Goal: Task Accomplishment & Management: Manage account settings

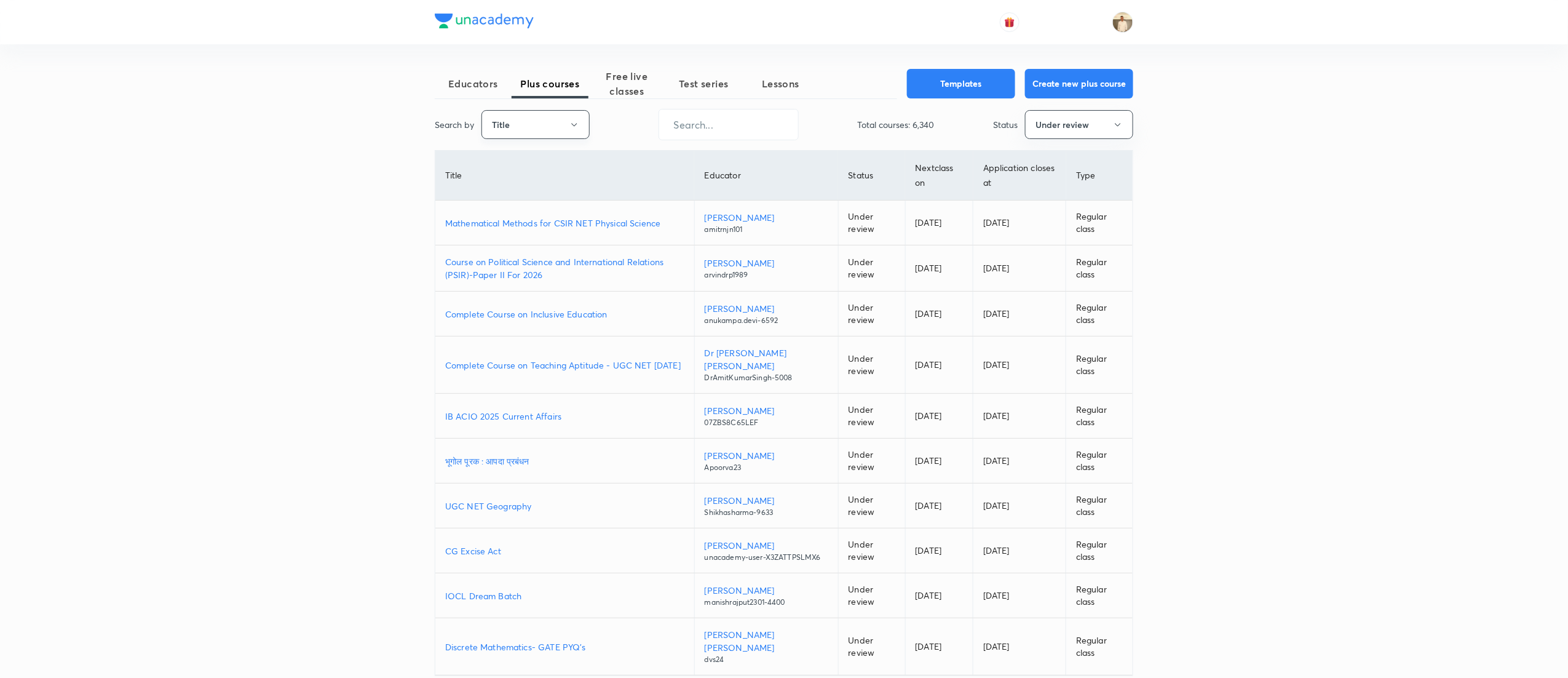
click at [549, 137] on button "Title" at bounding box center [535, 124] width 108 height 29
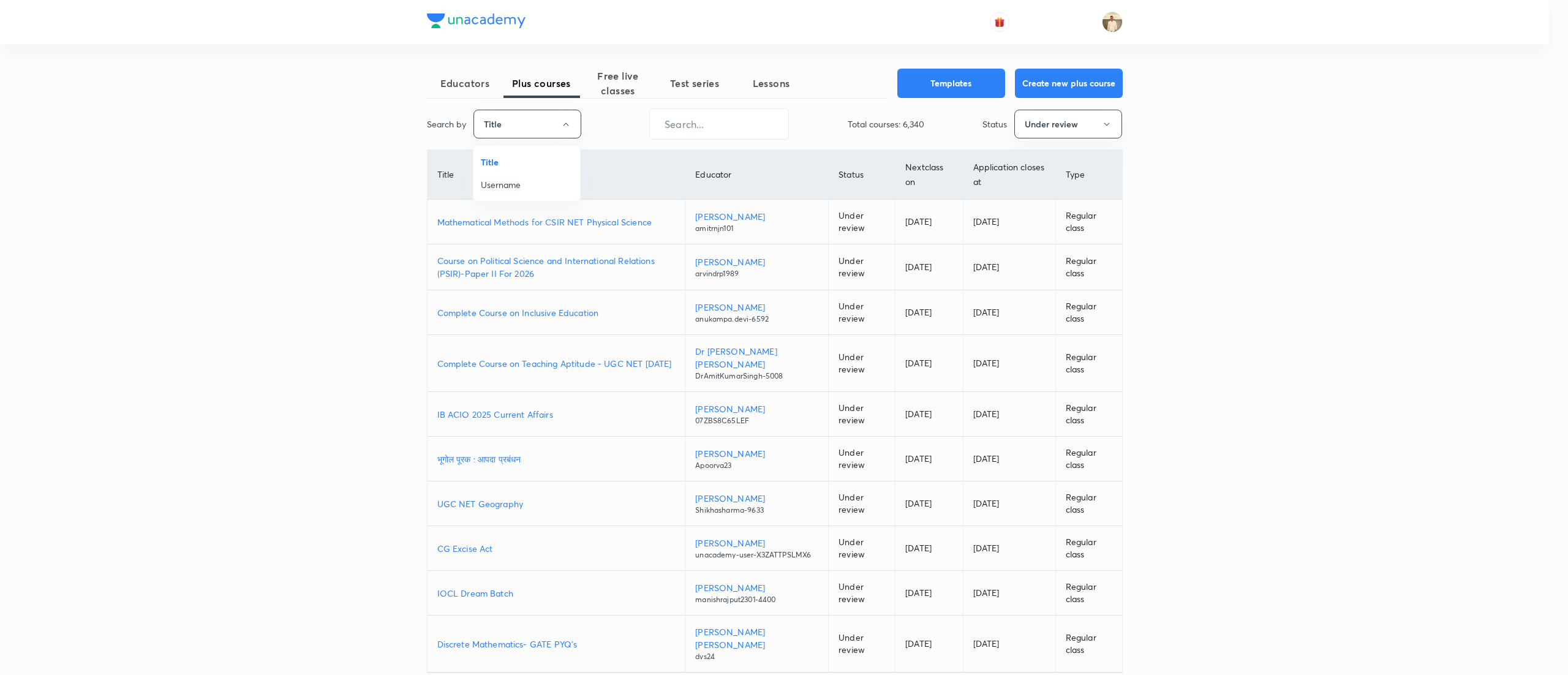
click at [547, 190] on span "Username" at bounding box center [527, 184] width 92 height 13
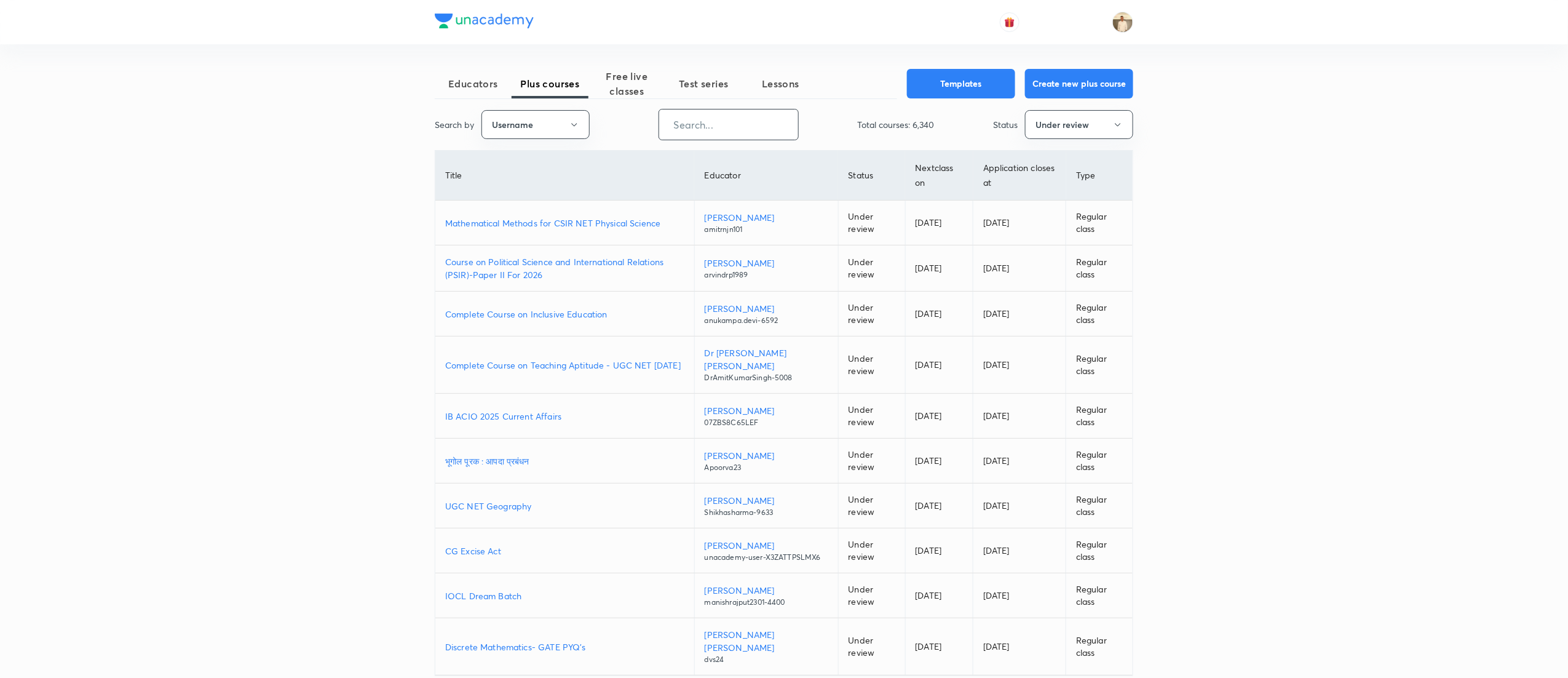
click at [707, 133] on input "text" at bounding box center [729, 125] width 139 height 31
paste input "unacademy-user-CCI33UR5MJIW"
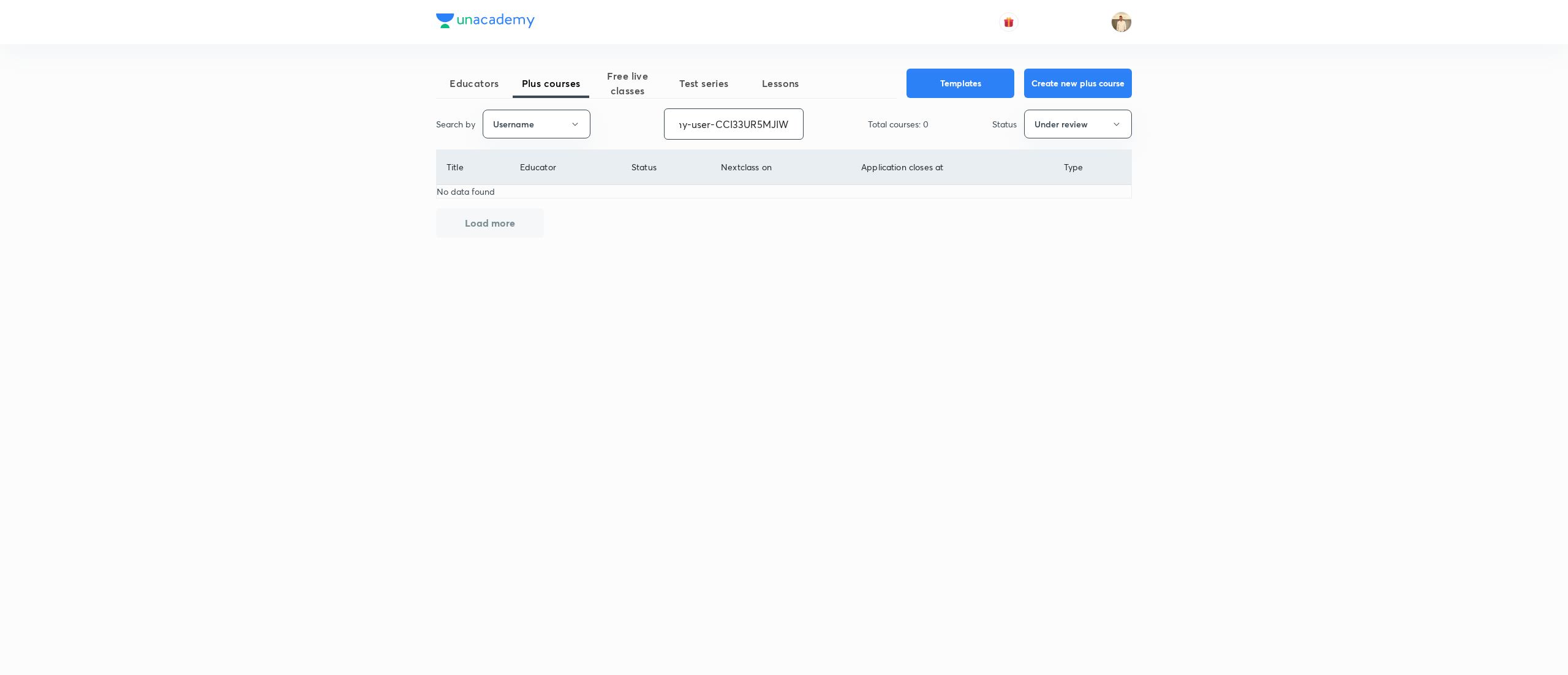
type input "unacademy-user-CCI33UR5MJIW"
click at [1106, 119] on button "Under review" at bounding box center [1078, 124] width 108 height 29
click at [1057, 246] on span "Completed" at bounding box center [1078, 253] width 92 height 13
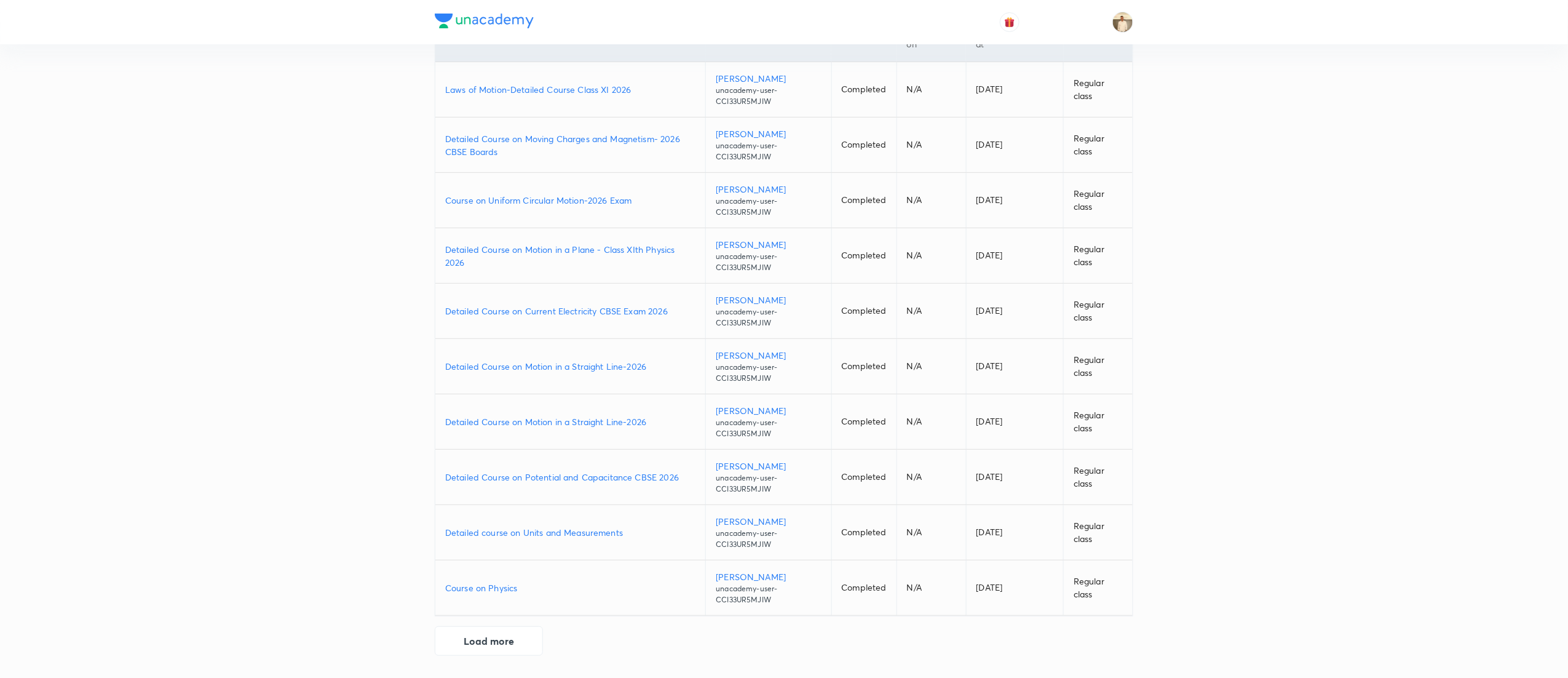
scroll to position [141, 0]
click at [504, 646] on button "Load more" at bounding box center [488, 640] width 108 height 30
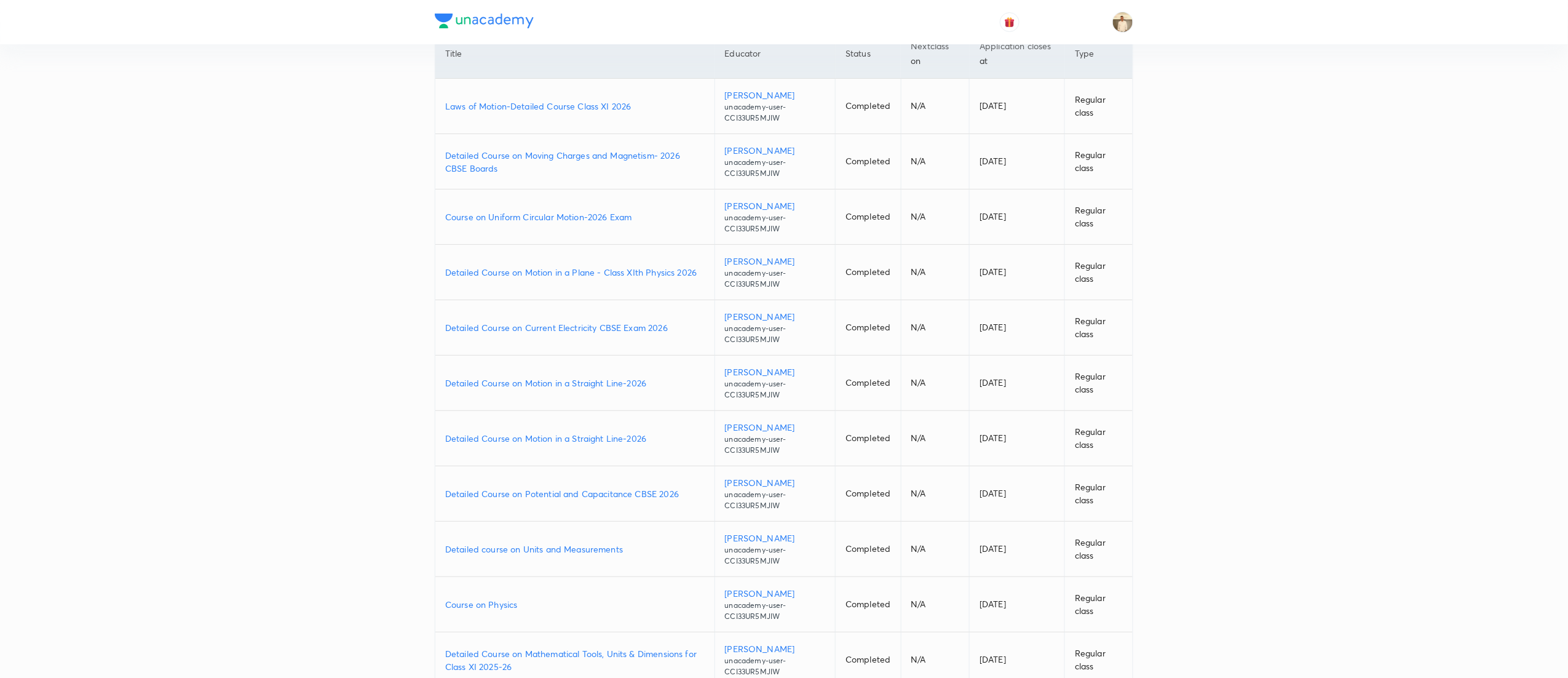
scroll to position [0, 0]
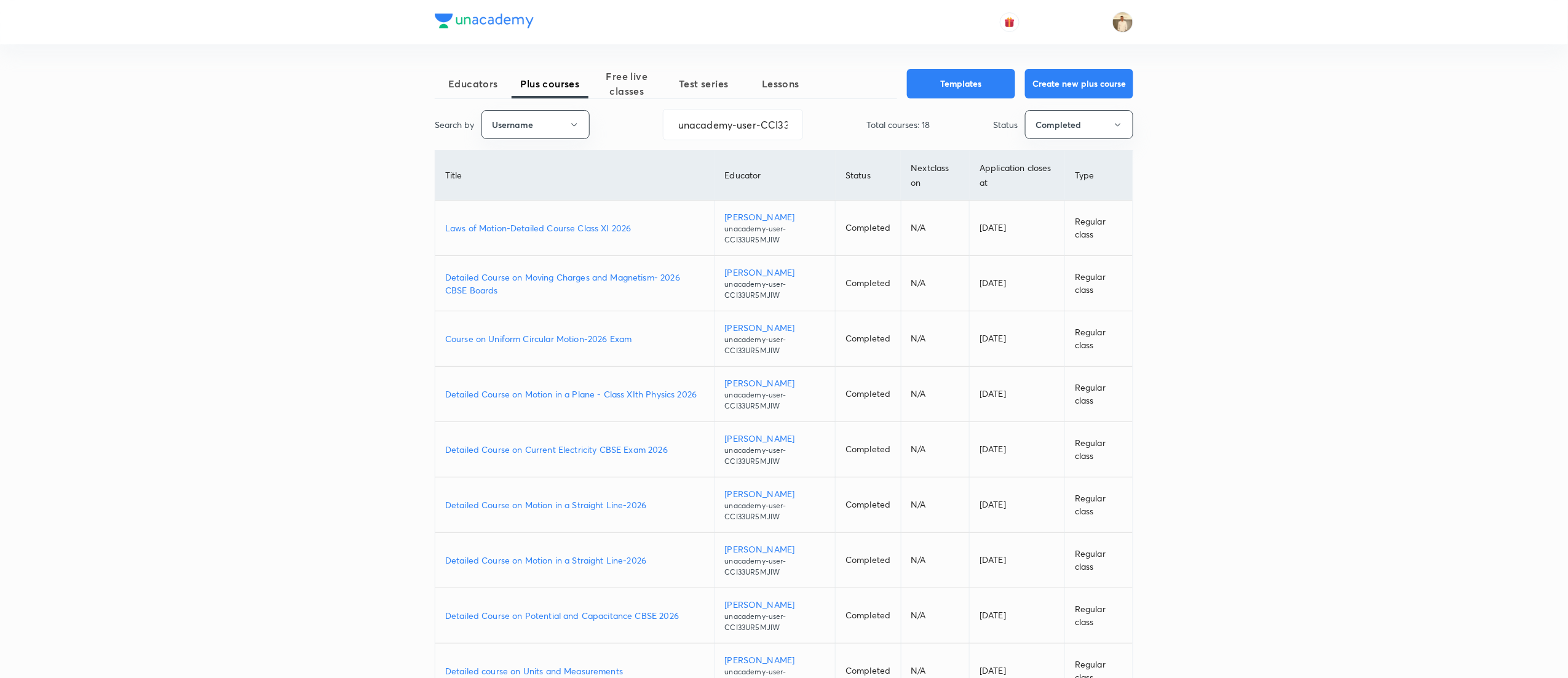
click at [520, 276] on p "Detailed Course on Moving Charges and Magnetism- 2026 CBSE Boards" at bounding box center [575, 284] width 259 height 26
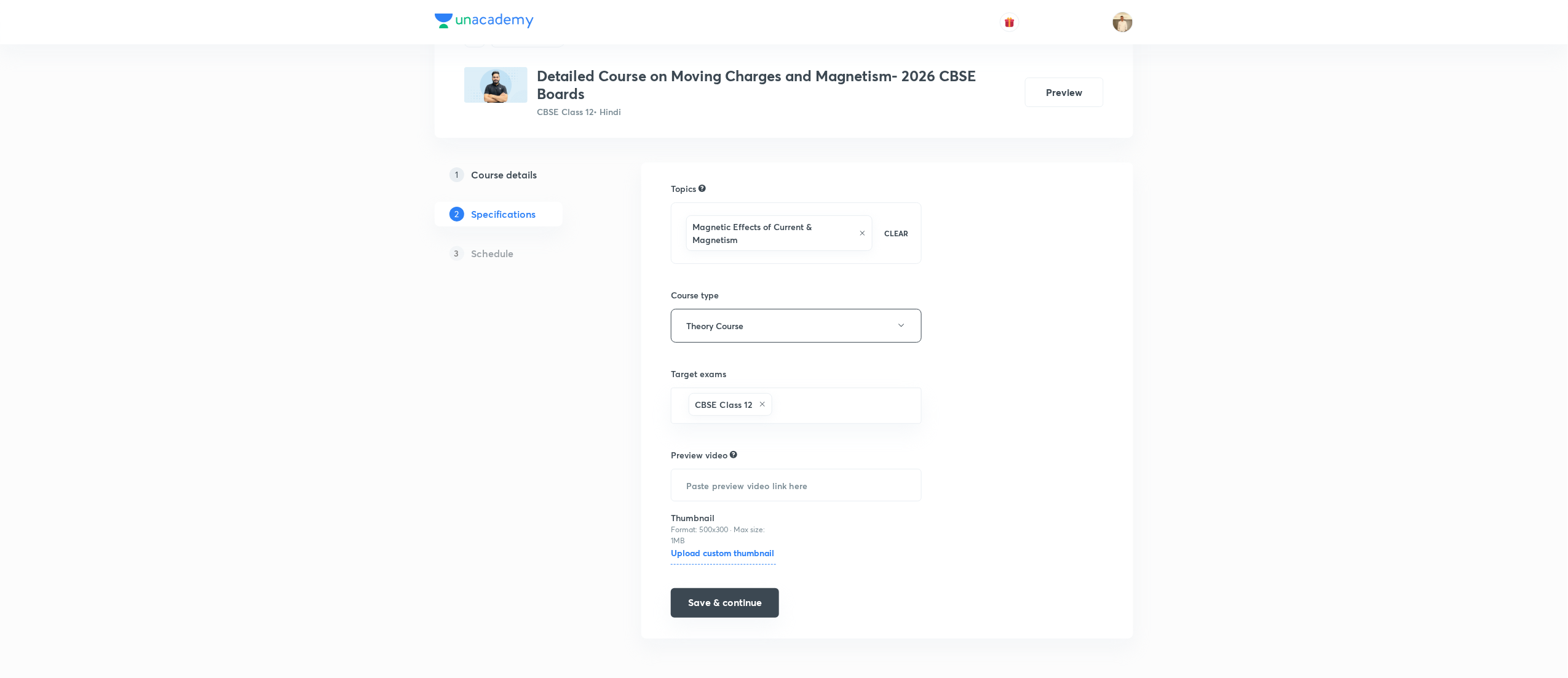
click at [705, 591] on button "Save & continue" at bounding box center [724, 603] width 108 height 30
click at [671, 589] on button "Save & continue" at bounding box center [724, 604] width 108 height 30
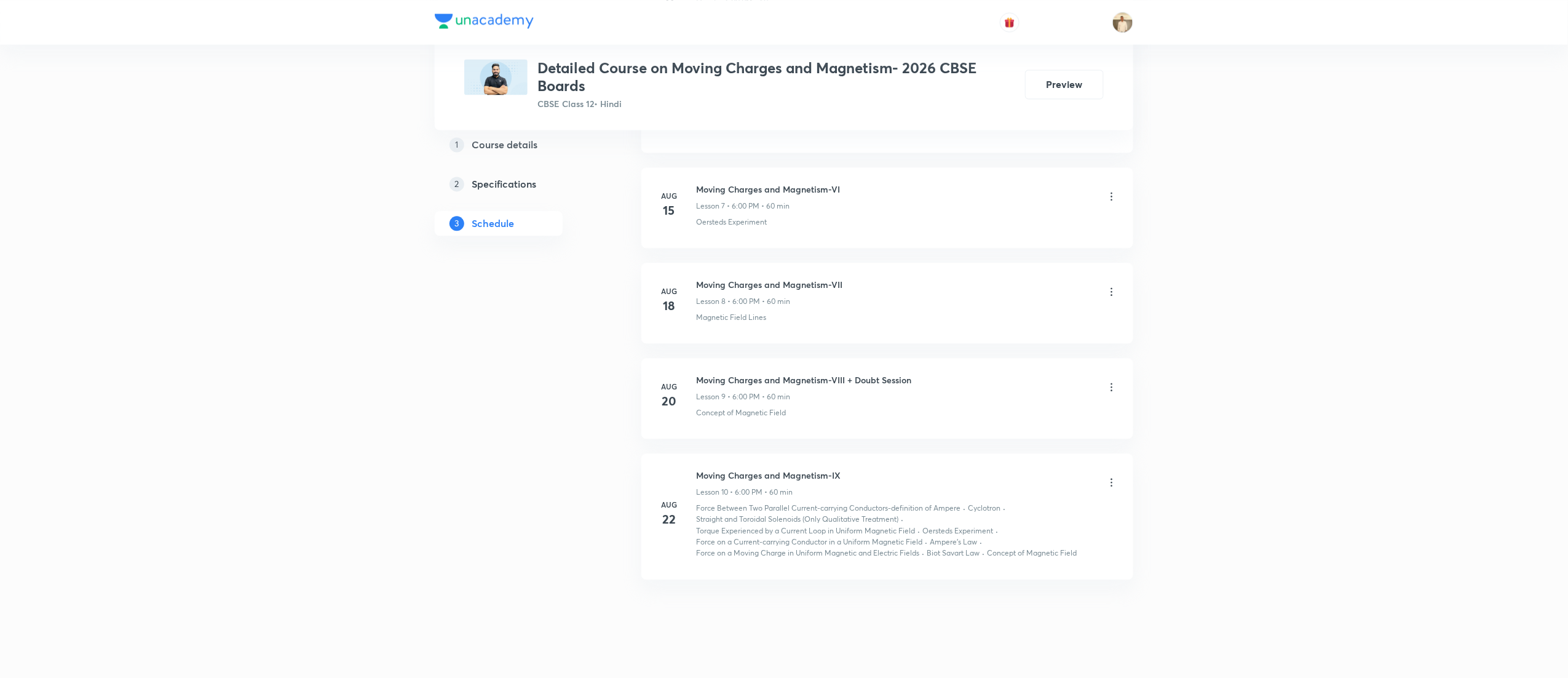
scroll to position [1294, 0]
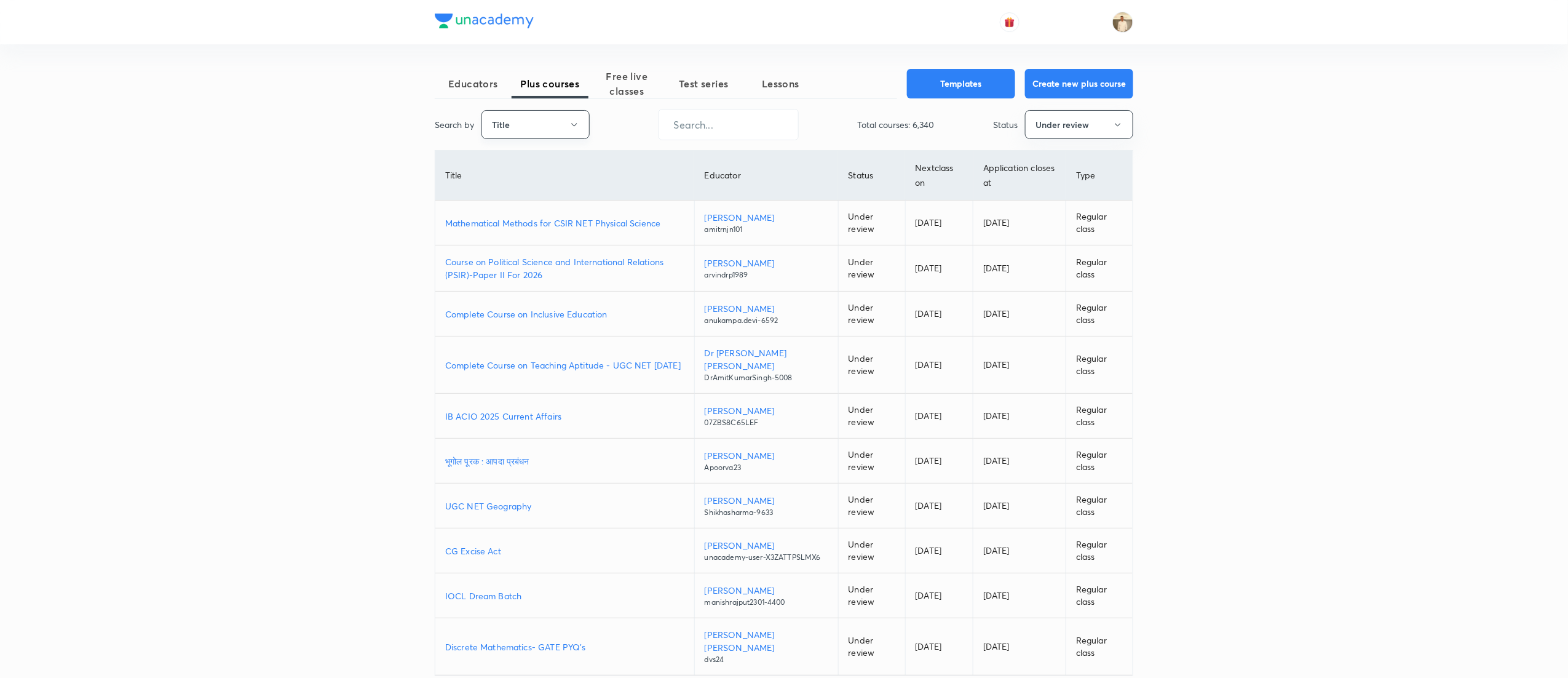
click at [571, 133] on button "Title" at bounding box center [535, 124] width 108 height 29
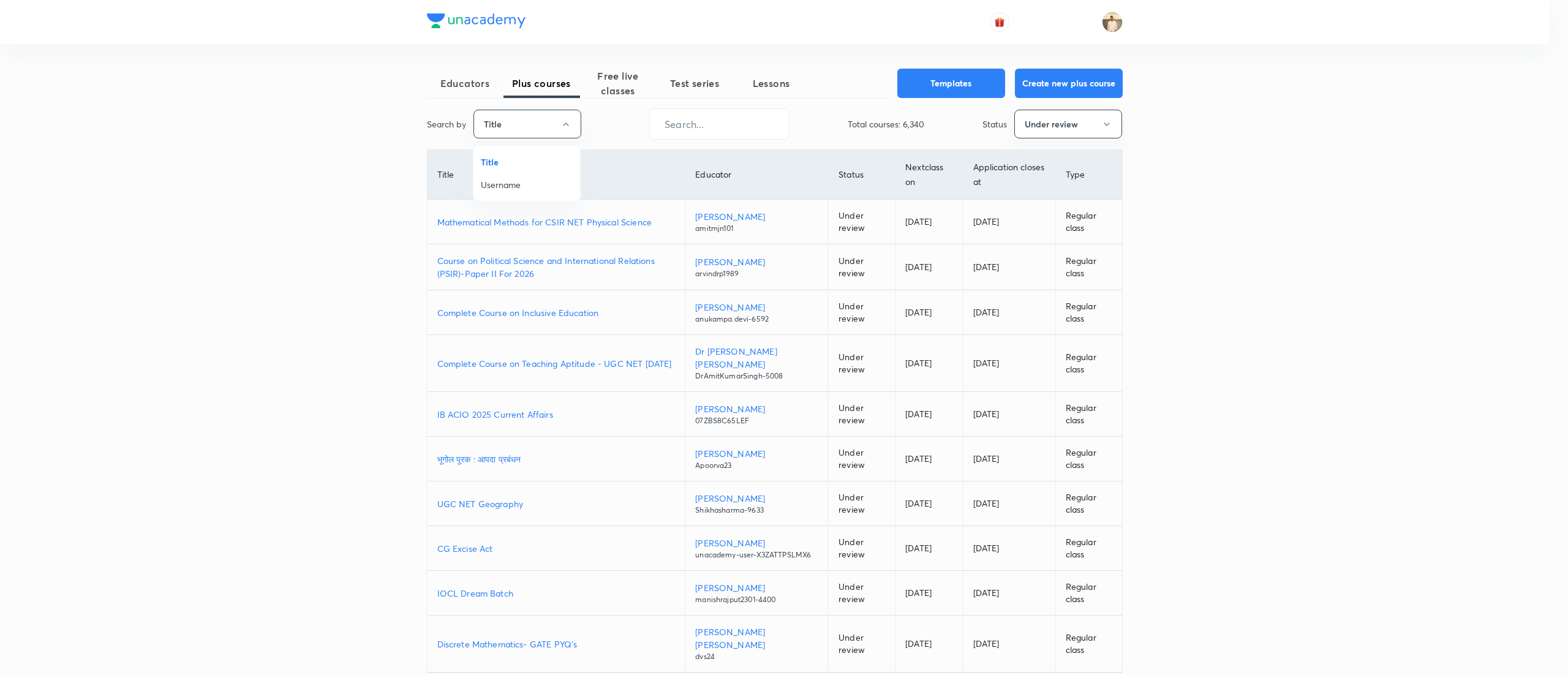
click at [534, 177] on li "Username" at bounding box center [527, 185] width 107 height 23
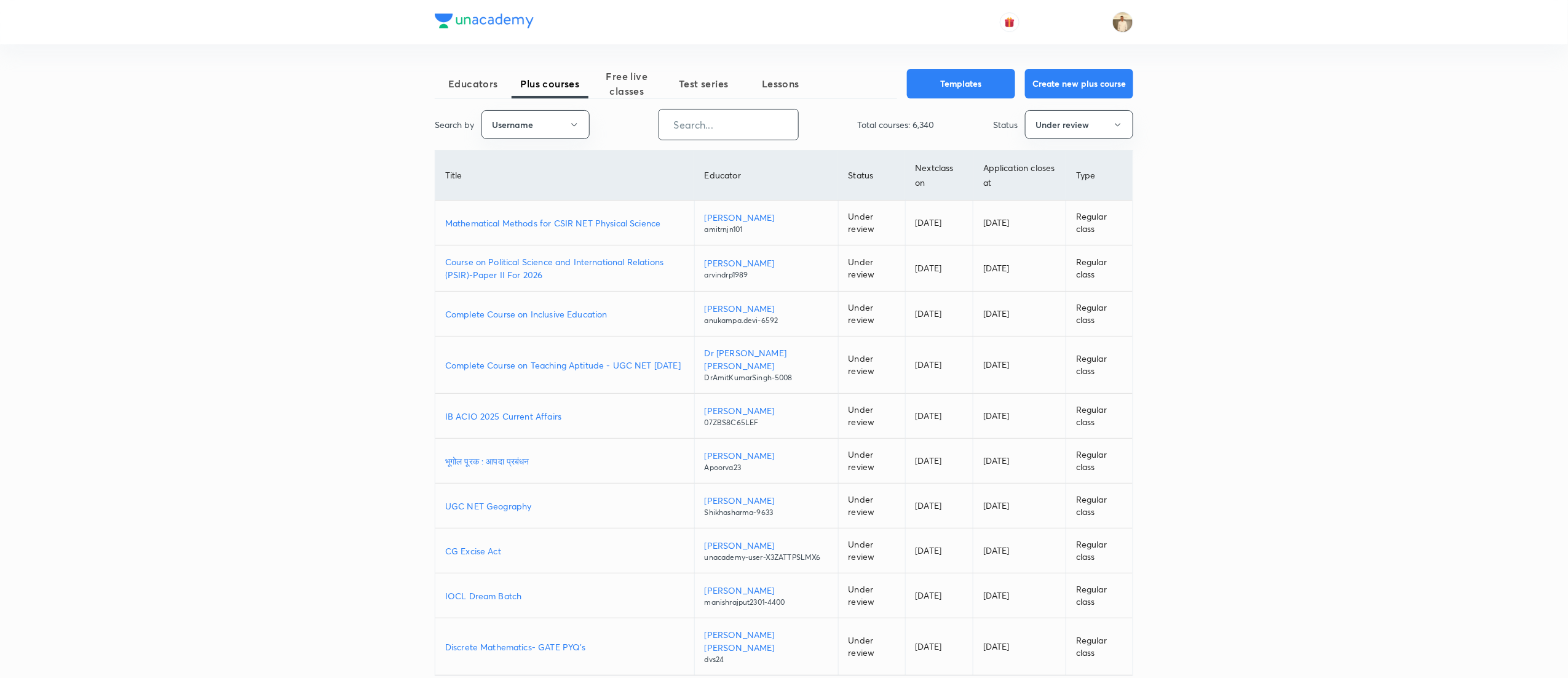
click at [695, 128] on input "text" at bounding box center [729, 125] width 139 height 31
paste input "unacademy-user-C3F8V4N5ATW5"
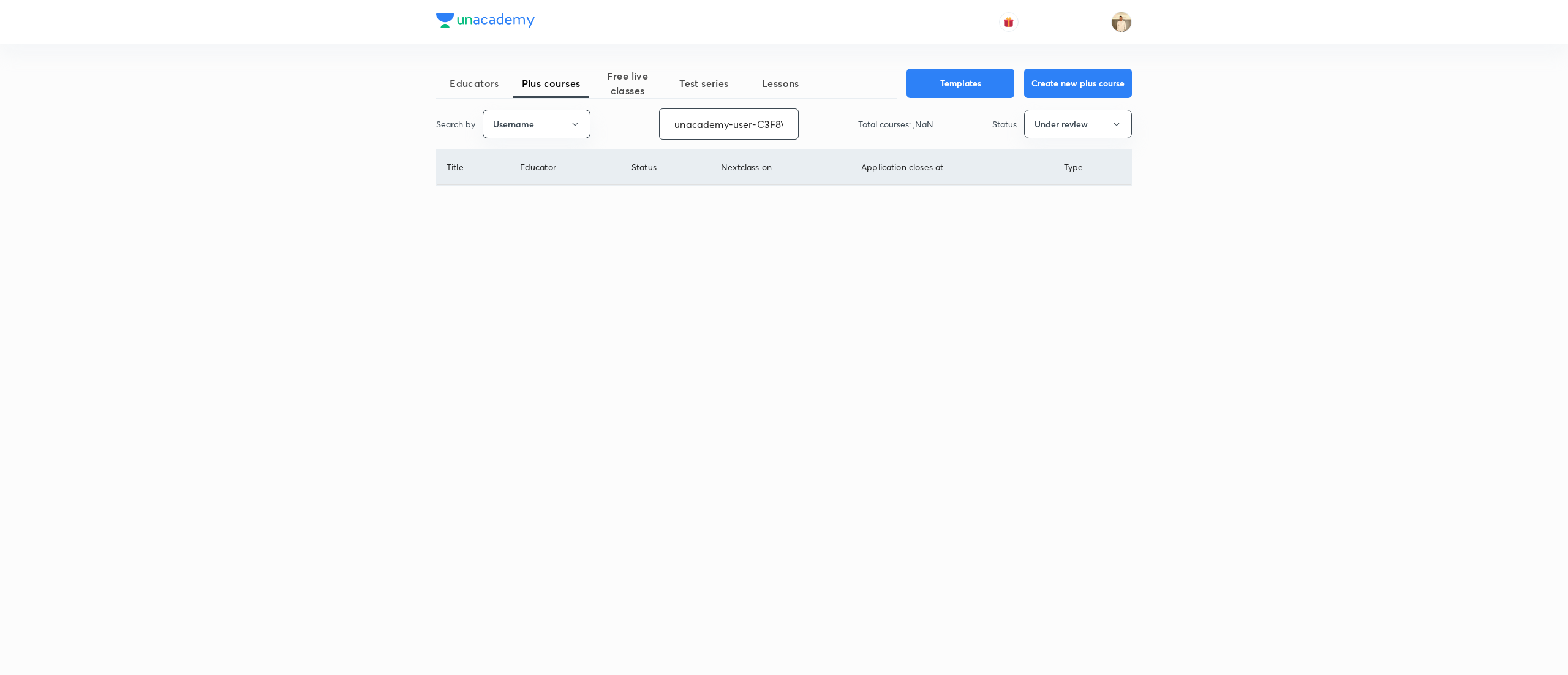
scroll to position [0, 50]
type input "unacademy-user-C3F8V4N5ATW5"
click at [1108, 129] on button "Under review" at bounding box center [1078, 124] width 108 height 29
click at [1068, 227] on span "Live" at bounding box center [1078, 230] width 92 height 13
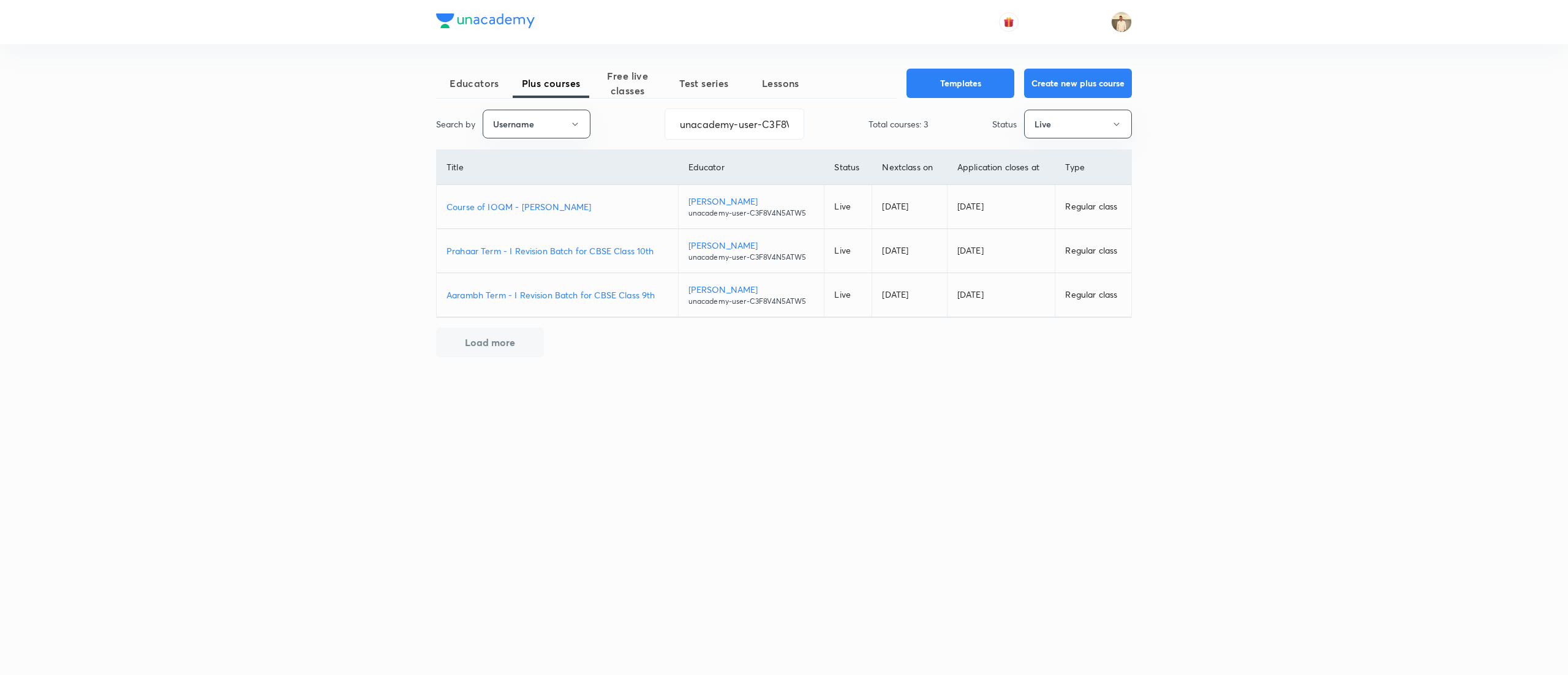
click at [515, 292] on p "Aarambh Term - I Revision Batch for CBSE Class 9th" at bounding box center [557, 295] width 222 height 13
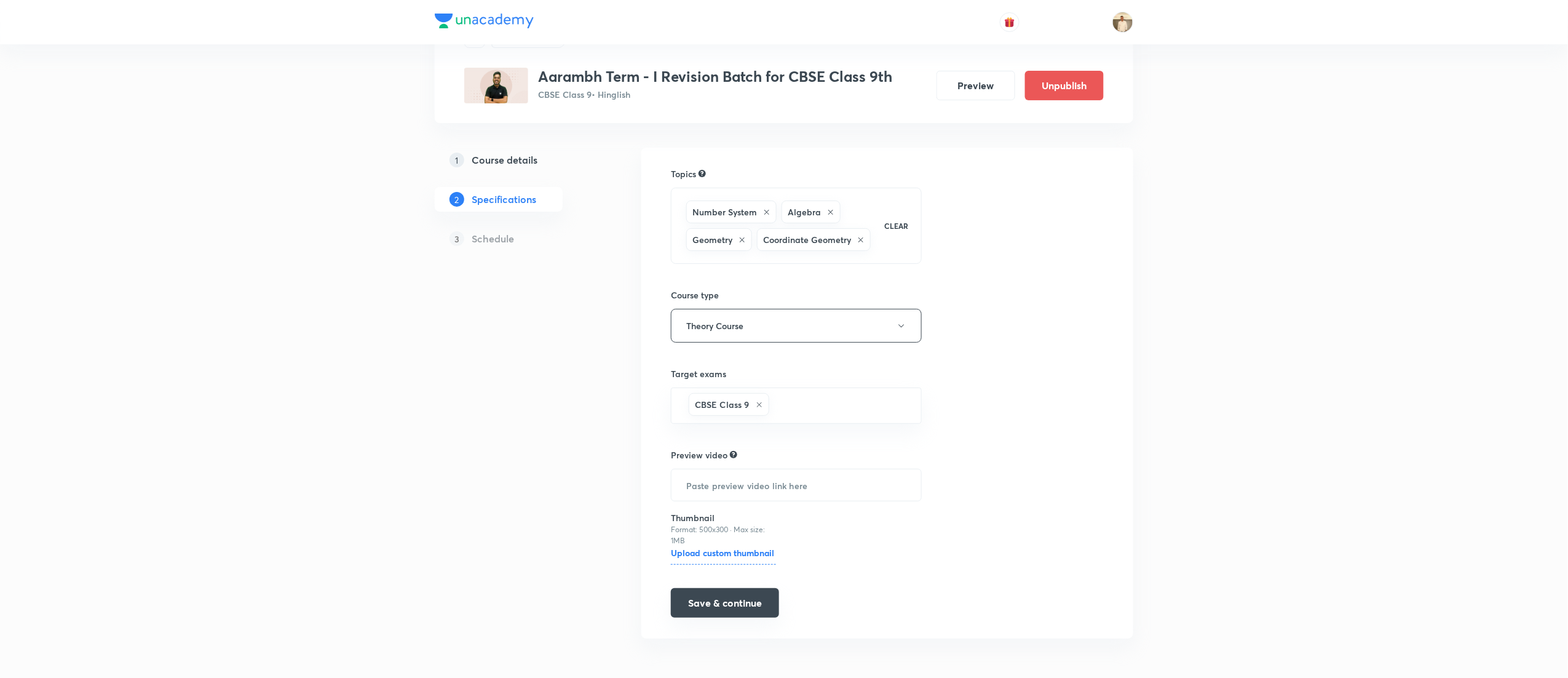
click at [744, 601] on button "Save & continue" at bounding box center [724, 603] width 108 height 30
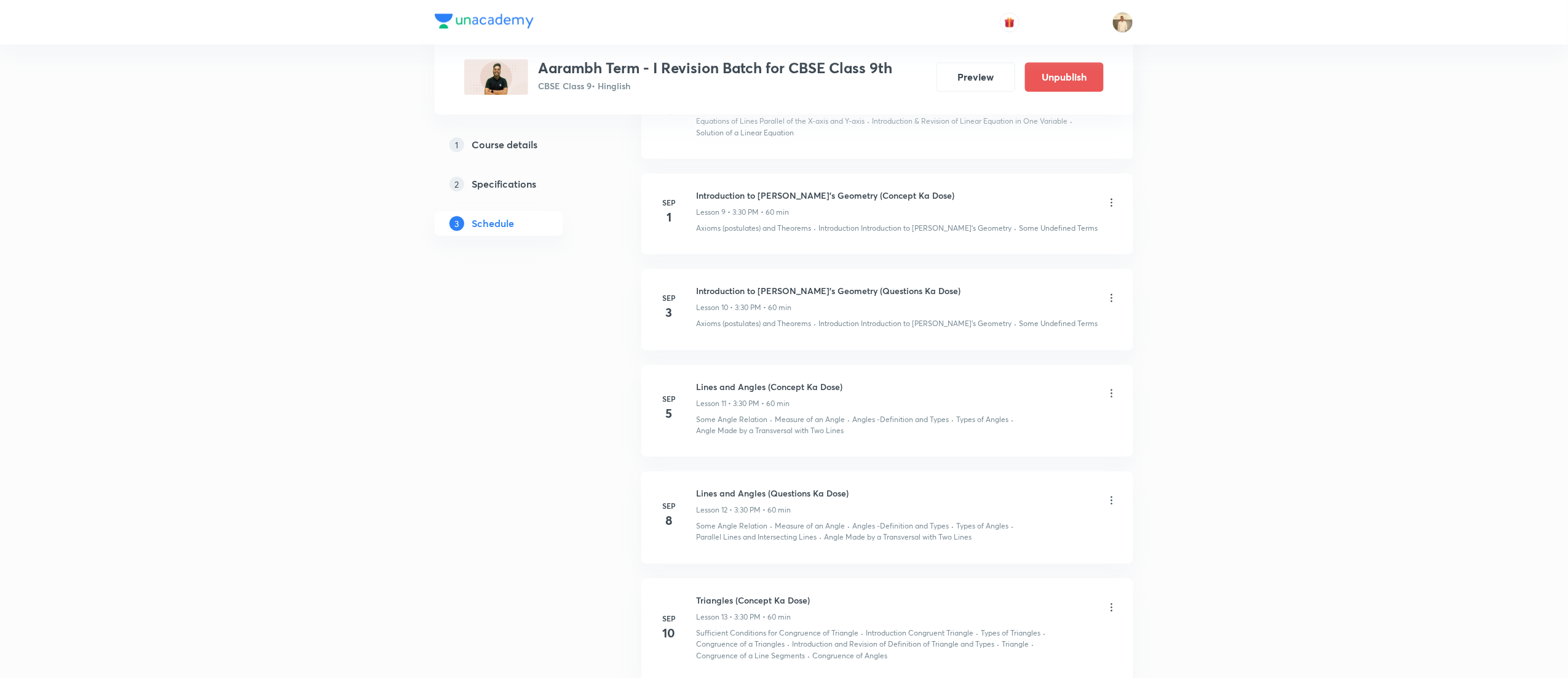
scroll to position [1531, 0]
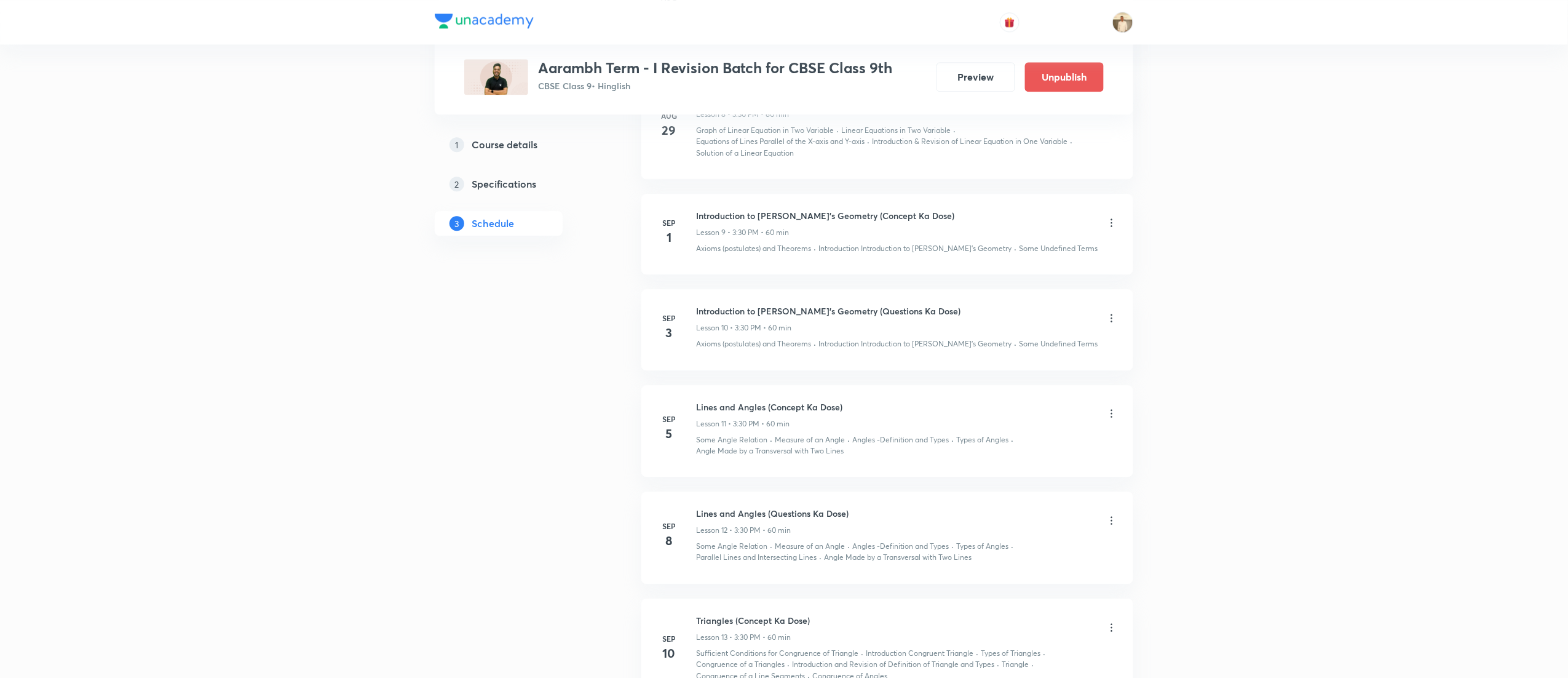
click at [1111, 417] on icon at bounding box center [1111, 413] width 12 height 12
click at [1019, 448] on li "Edit" at bounding box center [1043, 450] width 135 height 23
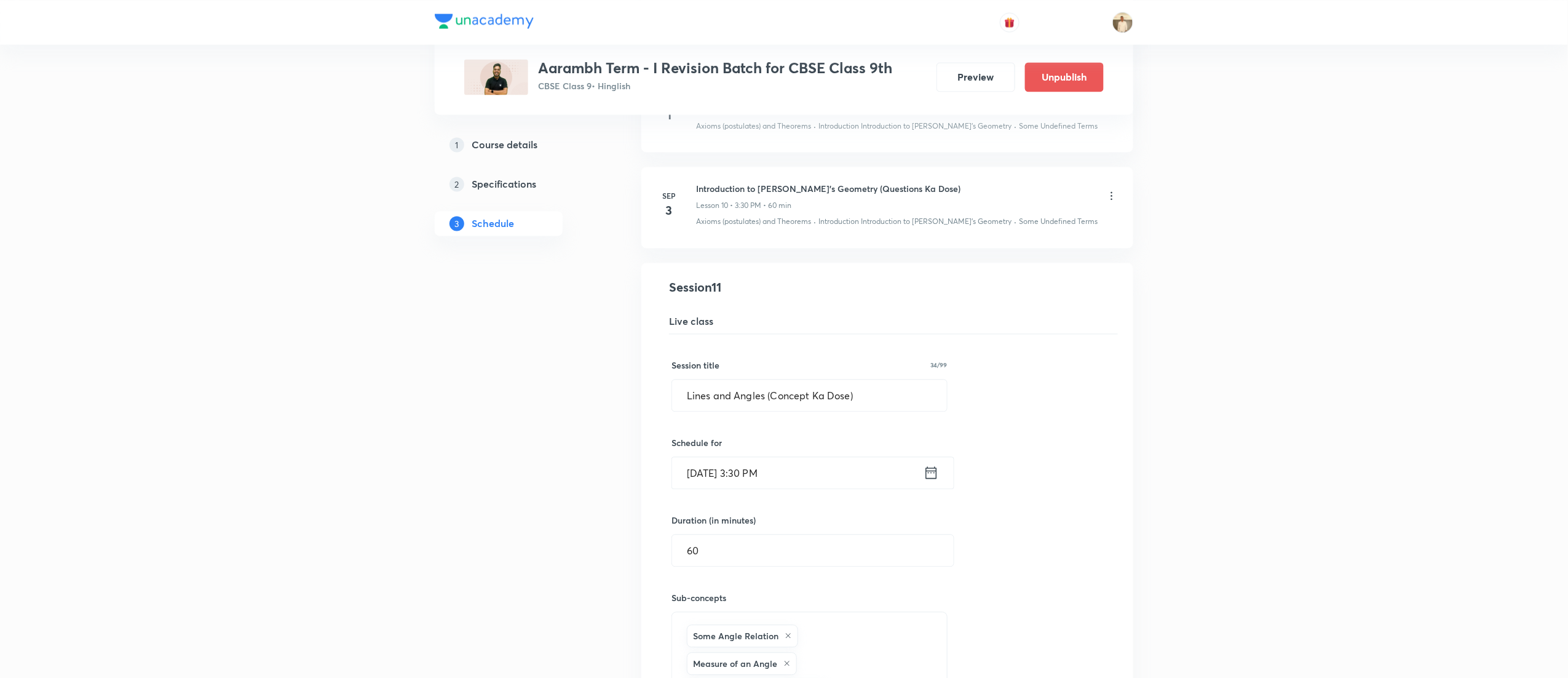
scroll to position [1177, 0]
click at [810, 189] on h6 "Introduction to Euclid's Geometry (Questions Ka Dose)" at bounding box center [828, 189] width 264 height 13
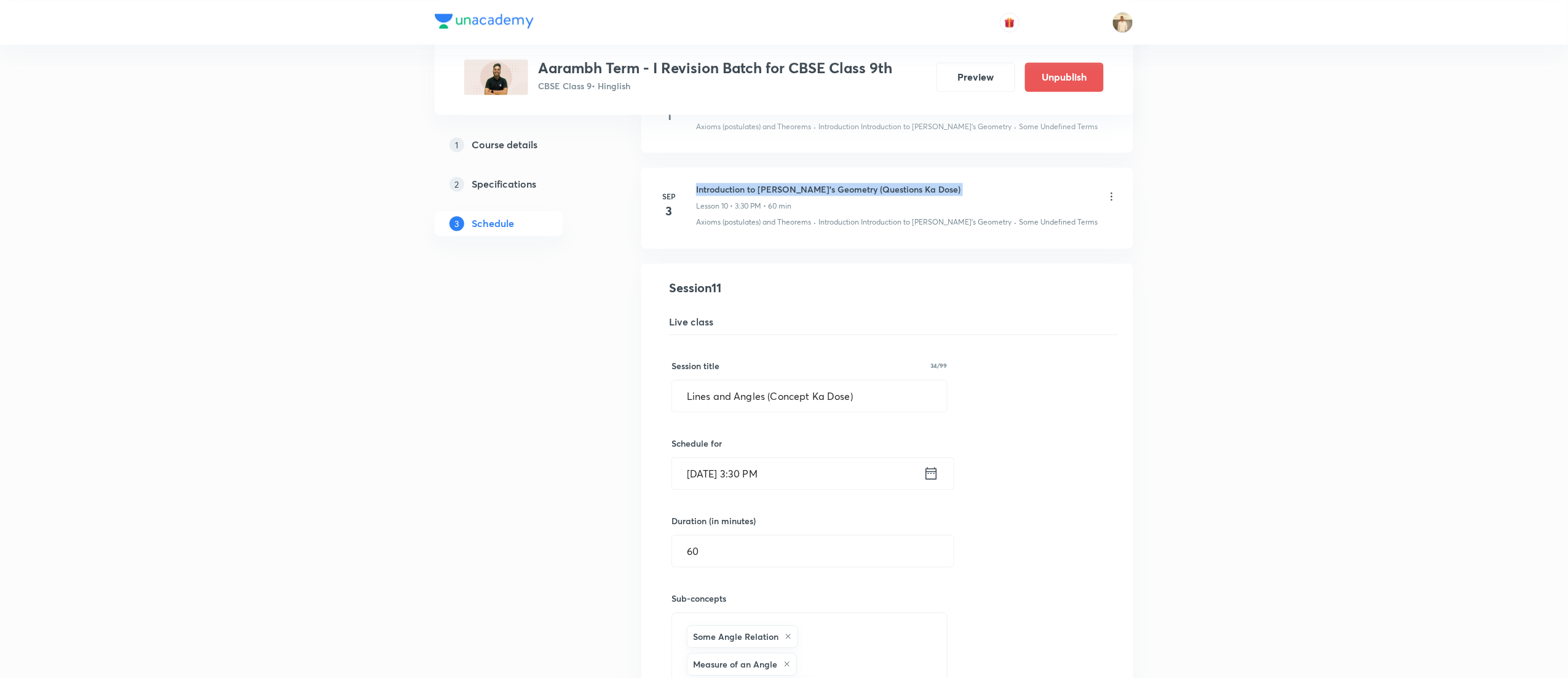
copy h6 "Introduction to Euclid's Geometry (Questions Ka Dose)"
click at [840, 404] on input "Lines and Angles (Concept Ka Dose)" at bounding box center [810, 396] width 275 height 31
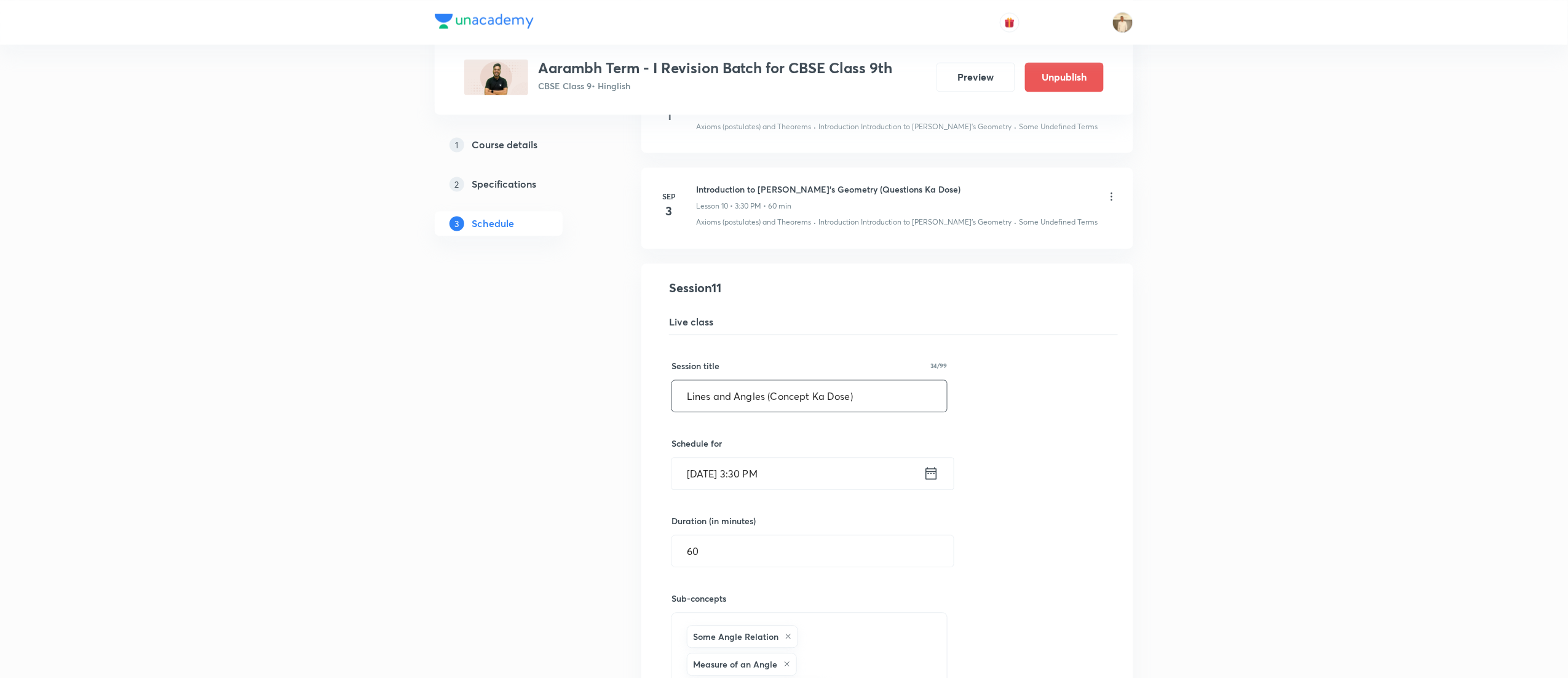
paste input "Introduction to Euclid's Geometry (Questions"
click at [928, 396] on input "Introduction to [PERSON_NAME]'s Geometry (Questions Ka Dose)" at bounding box center [810, 396] width 275 height 31
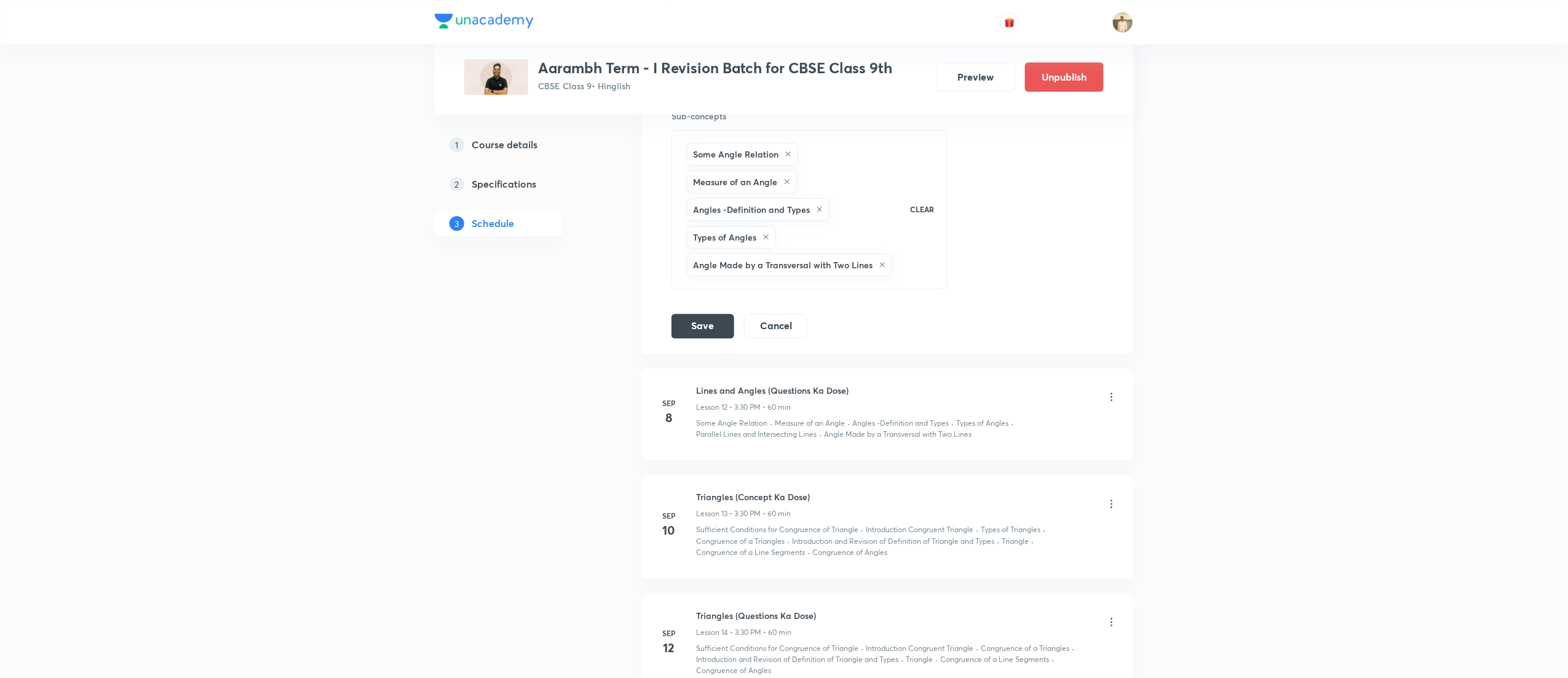
scroll to position [1662, 0]
type input "Introduction to [PERSON_NAME]'s Geometry (Questions Ka Dose 2)"
click at [709, 329] on button "Save" at bounding box center [702, 321] width 62 height 25
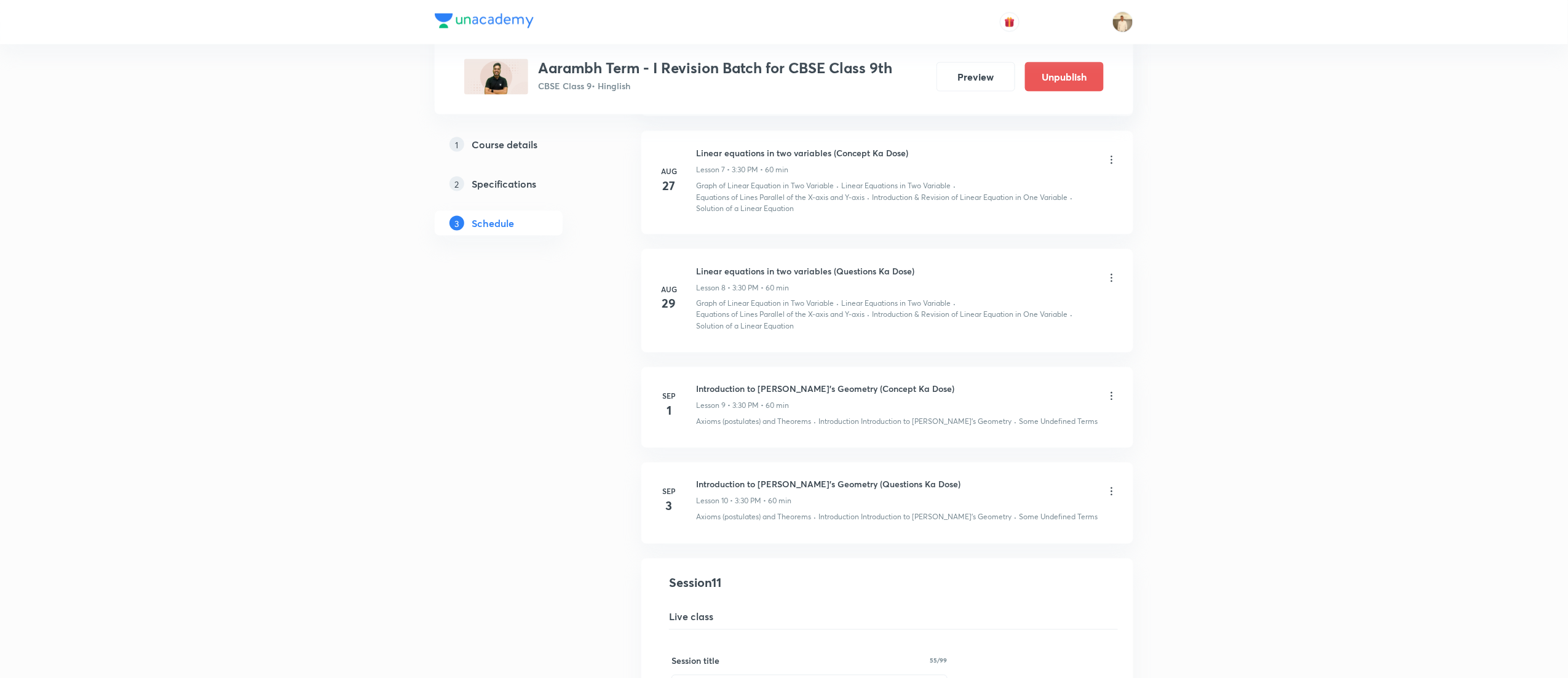
scroll to position [877, 0]
click at [793, 273] on h6 "Linear equations in two variables (Questions Ka Dose)" at bounding box center [805, 275] width 218 height 13
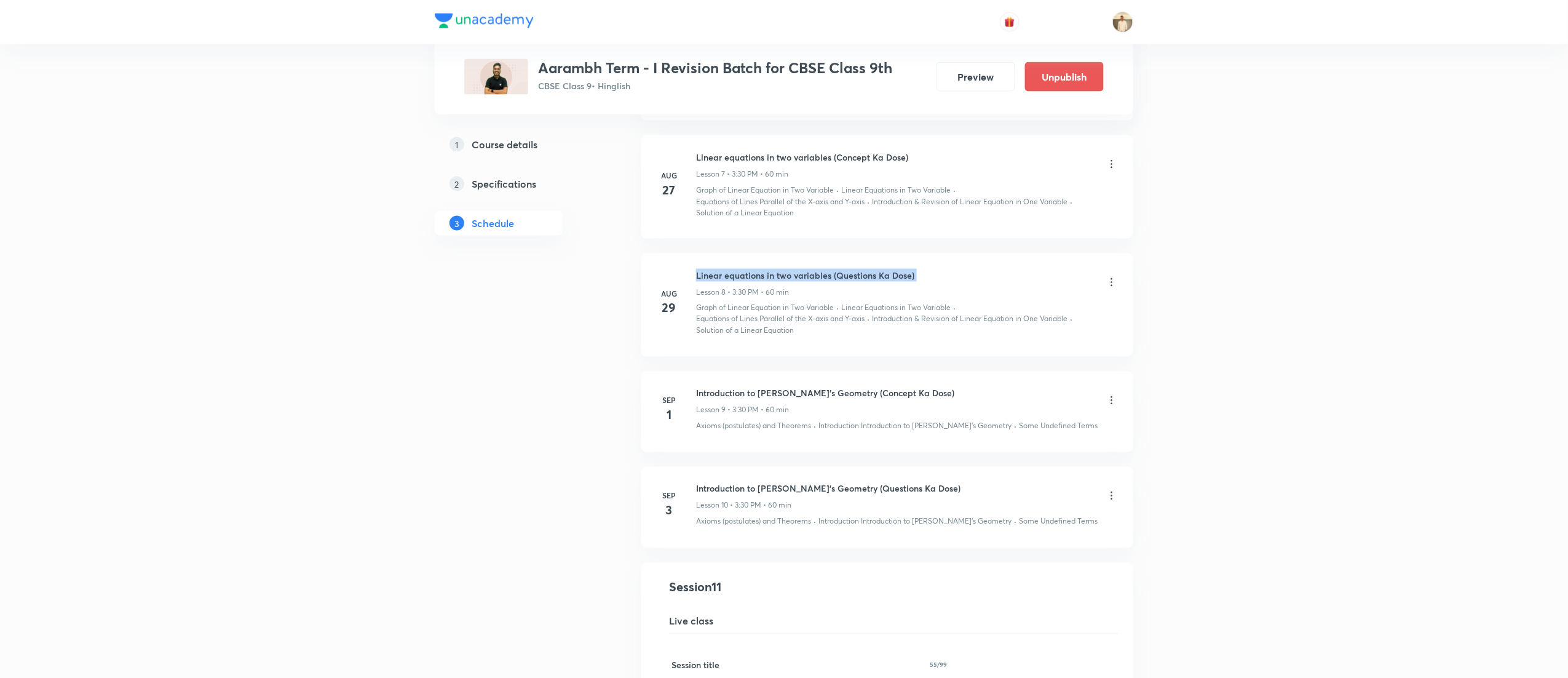
copy h6 "Linear equations in two variables (Questions Ka Dose)"
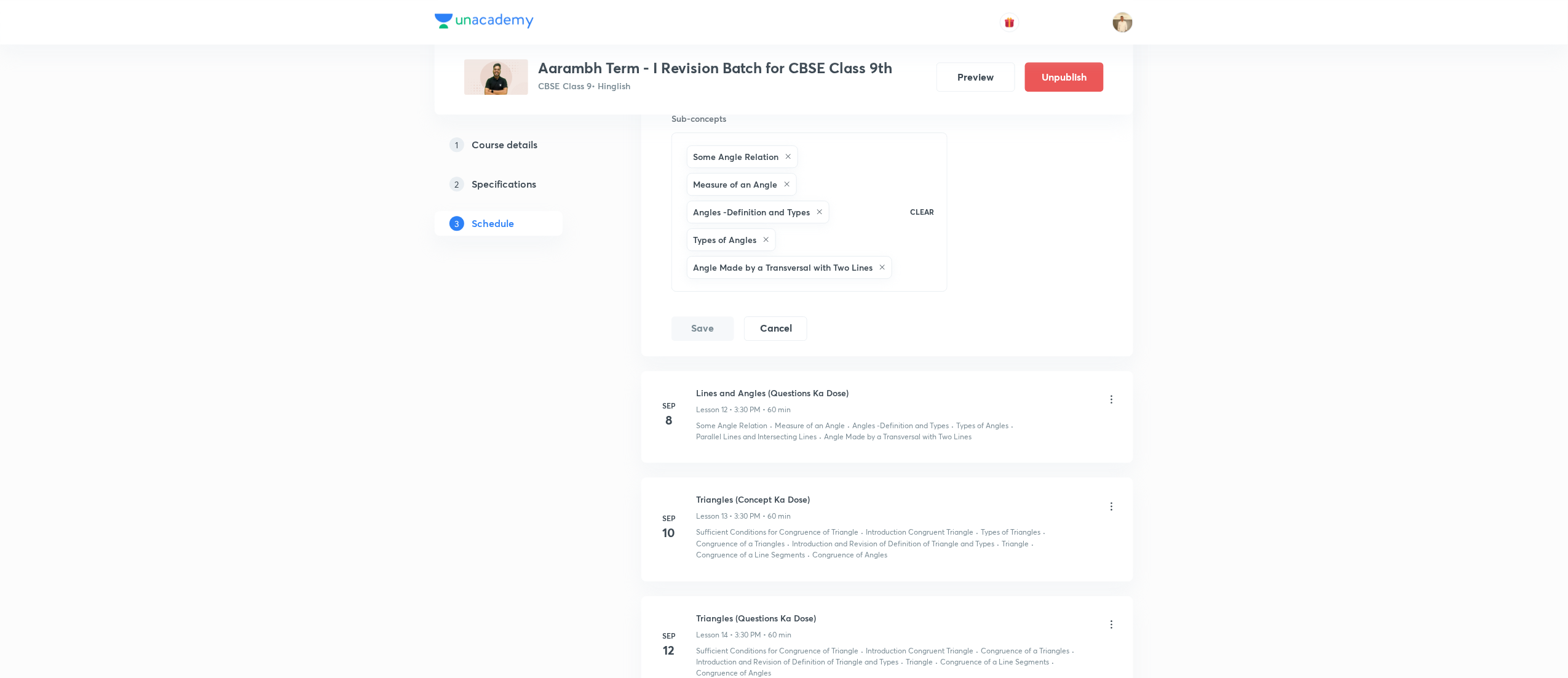
scroll to position [1660, 0]
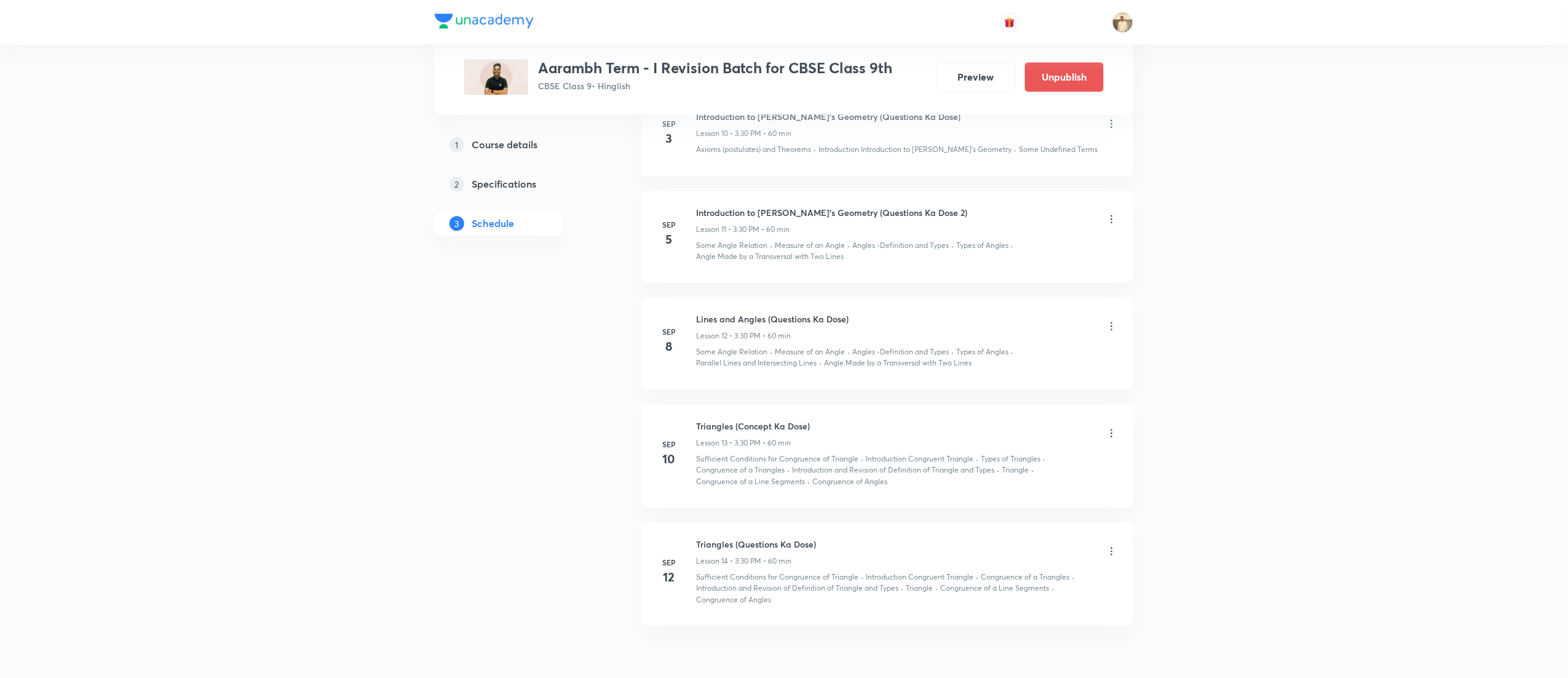
scroll to position [1724, 0]
click at [1116, 328] on icon at bounding box center [1111, 328] width 12 height 12
click at [1009, 365] on li "Edit" at bounding box center [1043, 365] width 135 height 23
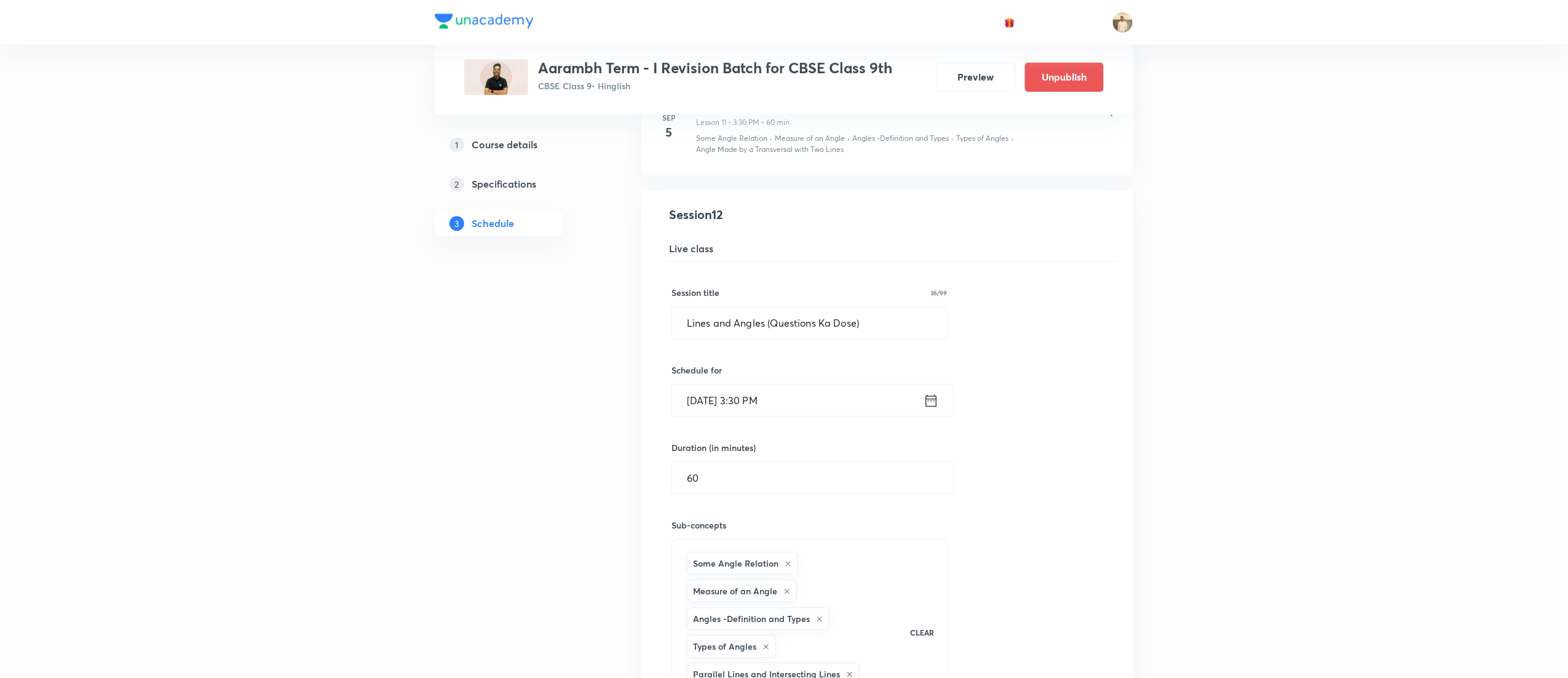
scroll to position [1355, 0]
click at [796, 331] on input "Lines and Angles (Questions Ka Dose)" at bounding box center [810, 325] width 275 height 31
paste input "ar equations in two variab"
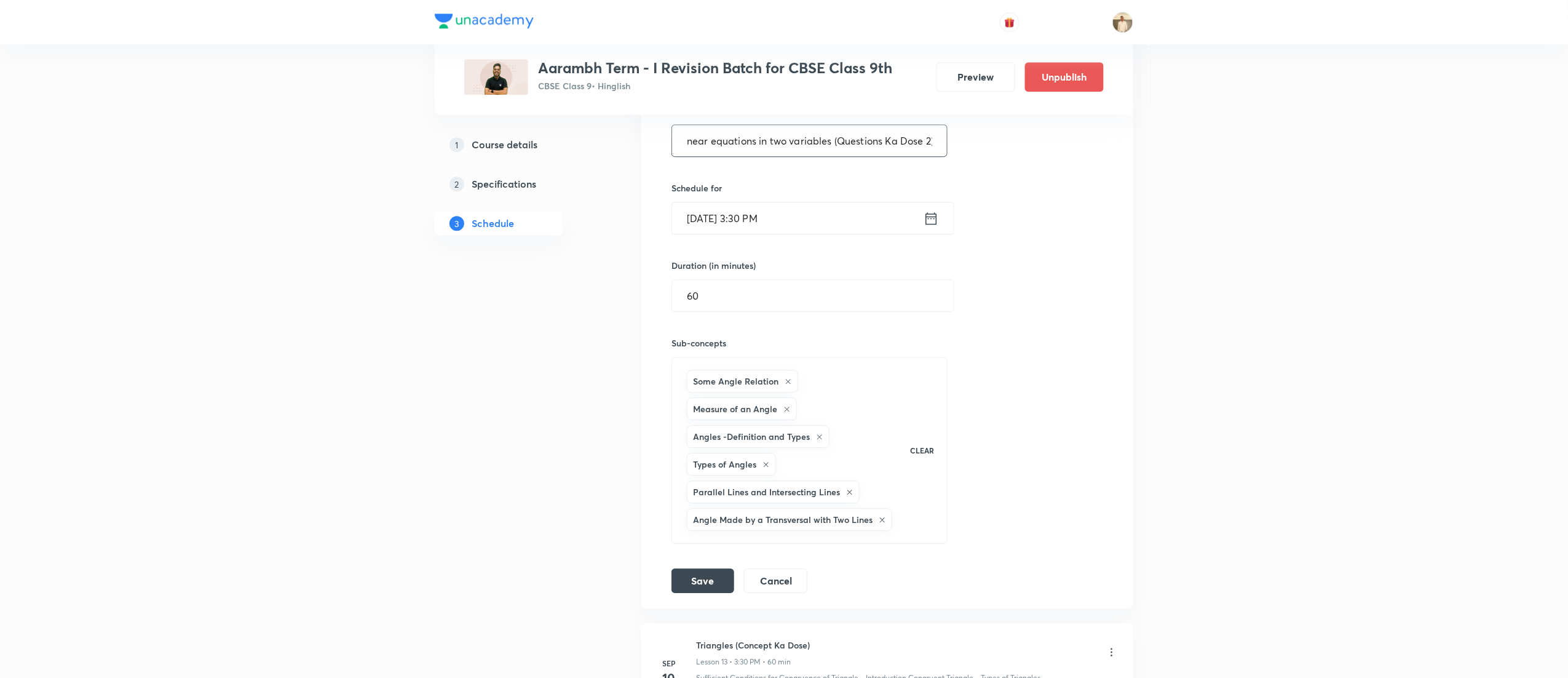
scroll to position [1540, 0]
type input "Linear equations in two variables (Questions Ka Dose 2)"
click at [705, 574] on div "Session title 55/99 Linear equations in two variables (Questions Ka Dose 2) ​ S…" at bounding box center [887, 335] width 432 height 513
click at [705, 588] on button "Save" at bounding box center [702, 579] width 62 height 25
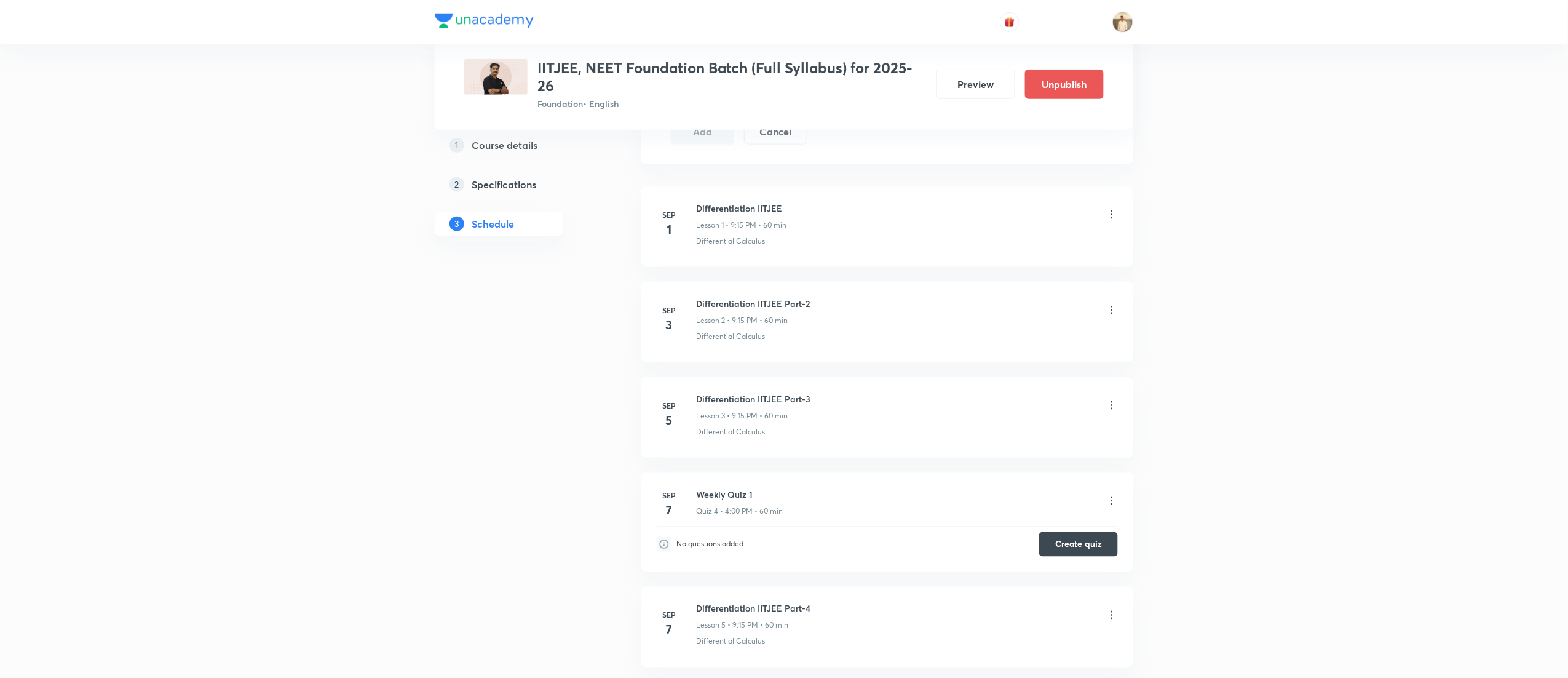
scroll to position [660, 0]
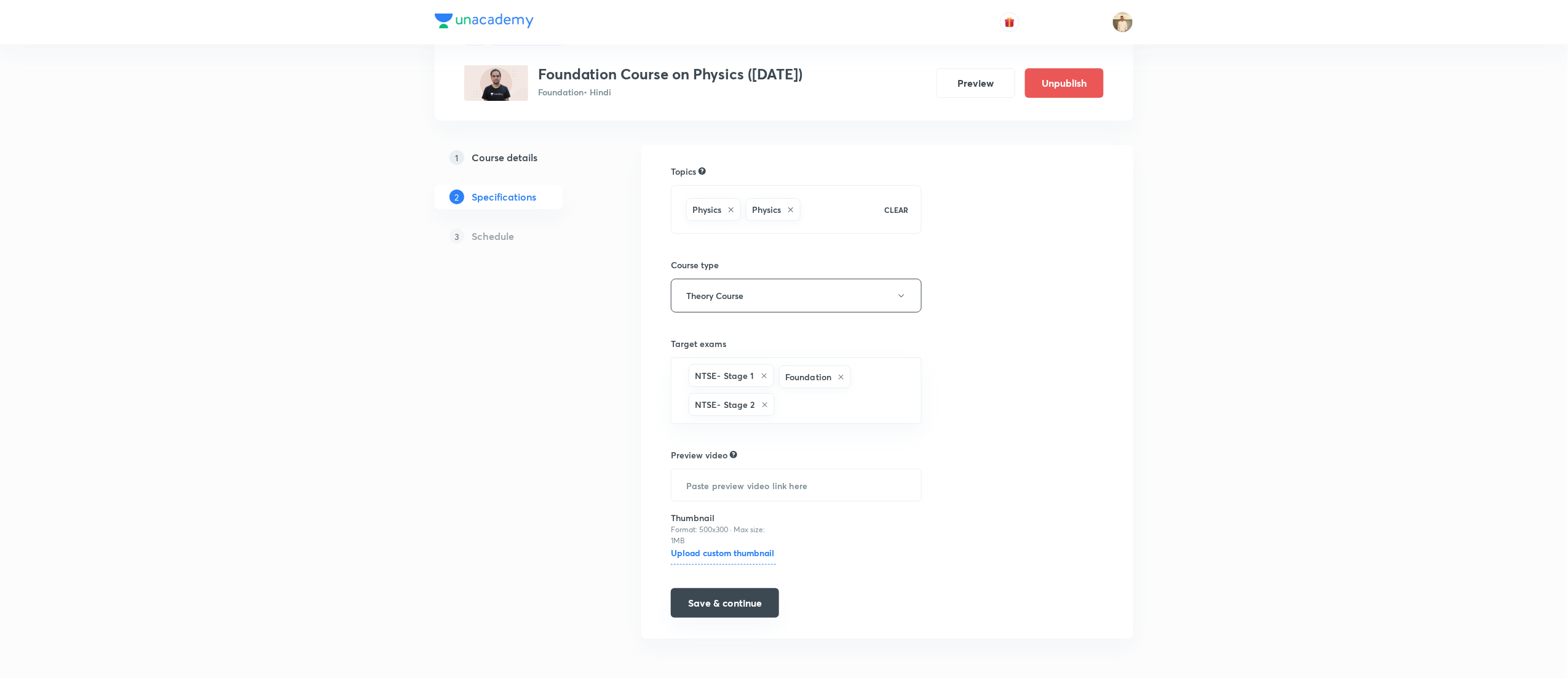
click at [734, 601] on button "Save & continue" at bounding box center [724, 603] width 108 height 30
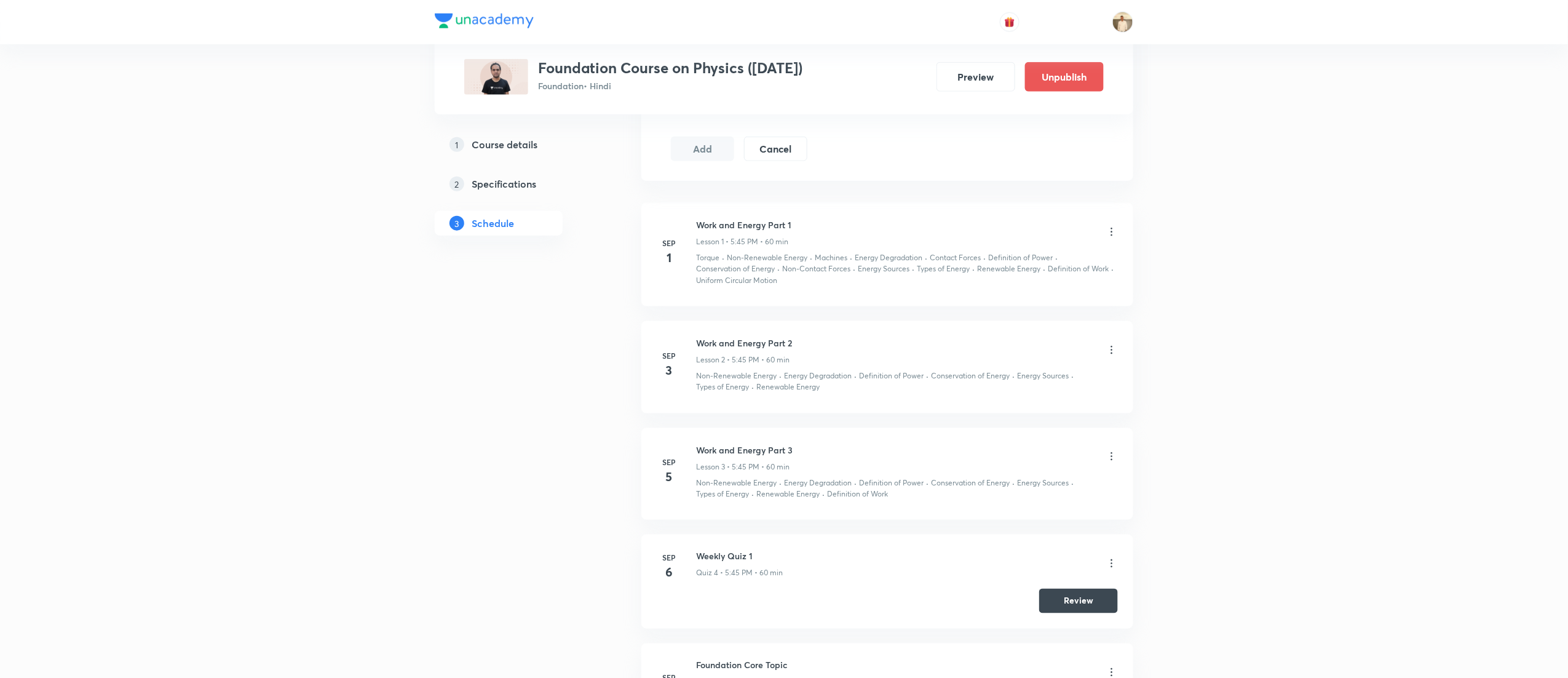
scroll to position [628, 0]
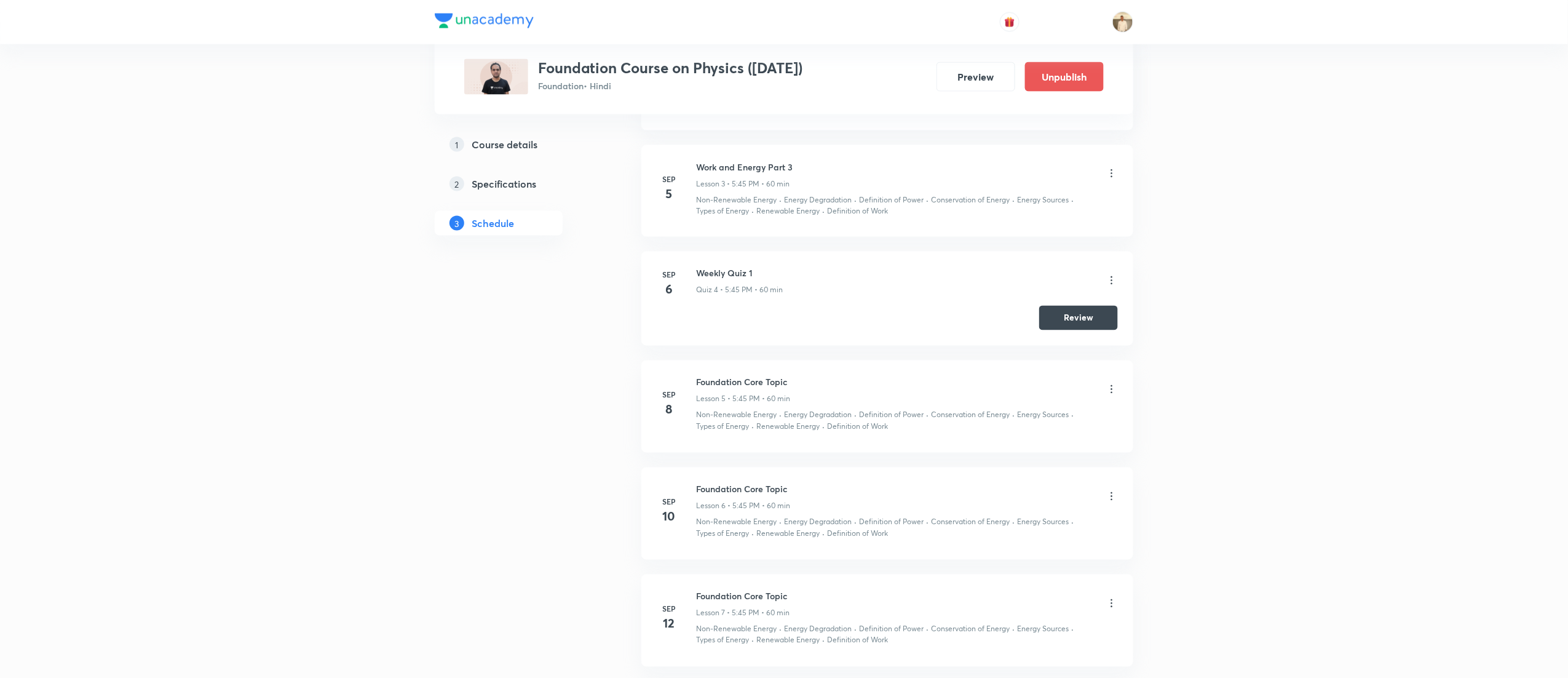
click at [456, 439] on div "1 Course details 2 Specifications 3 Schedule" at bounding box center [518, 562] width 167 height 2521
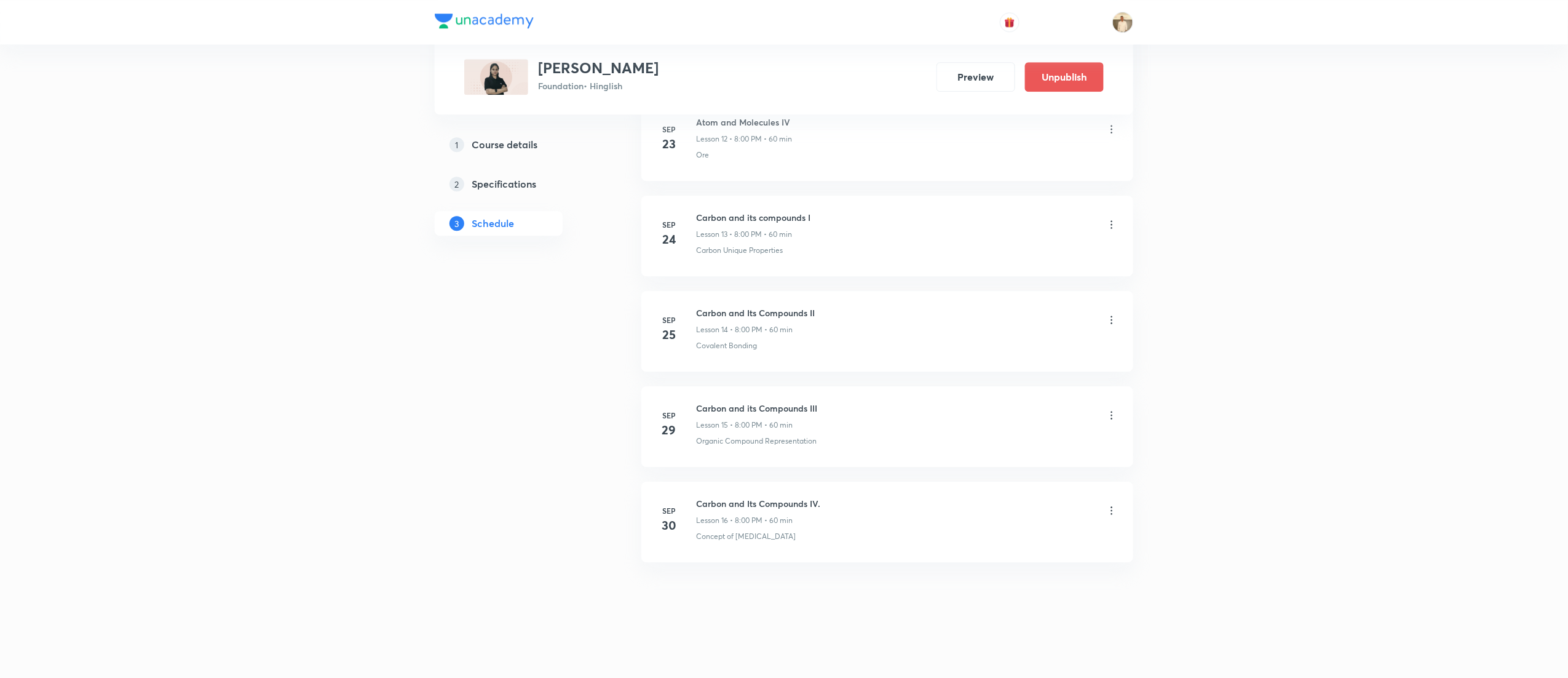
scroll to position [1782, 0]
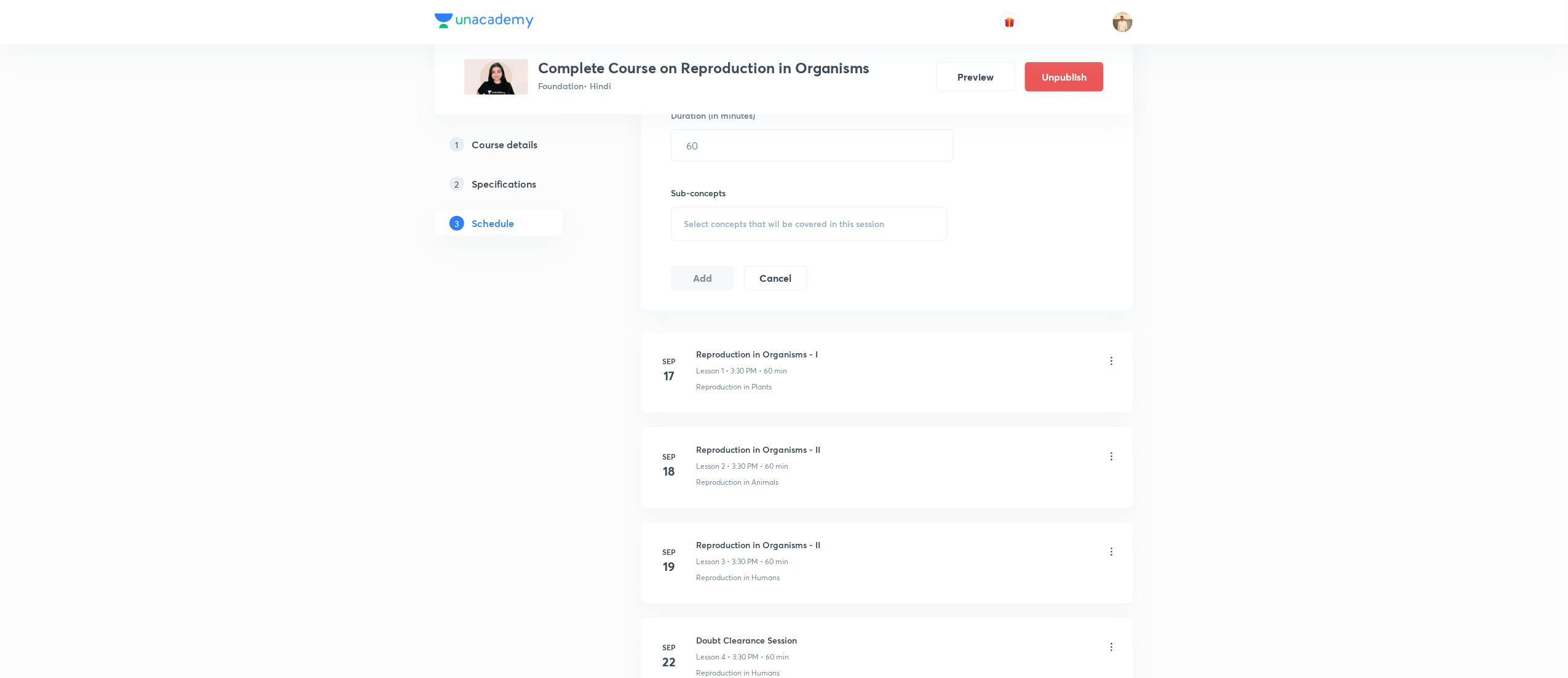
scroll to position [493, 0]
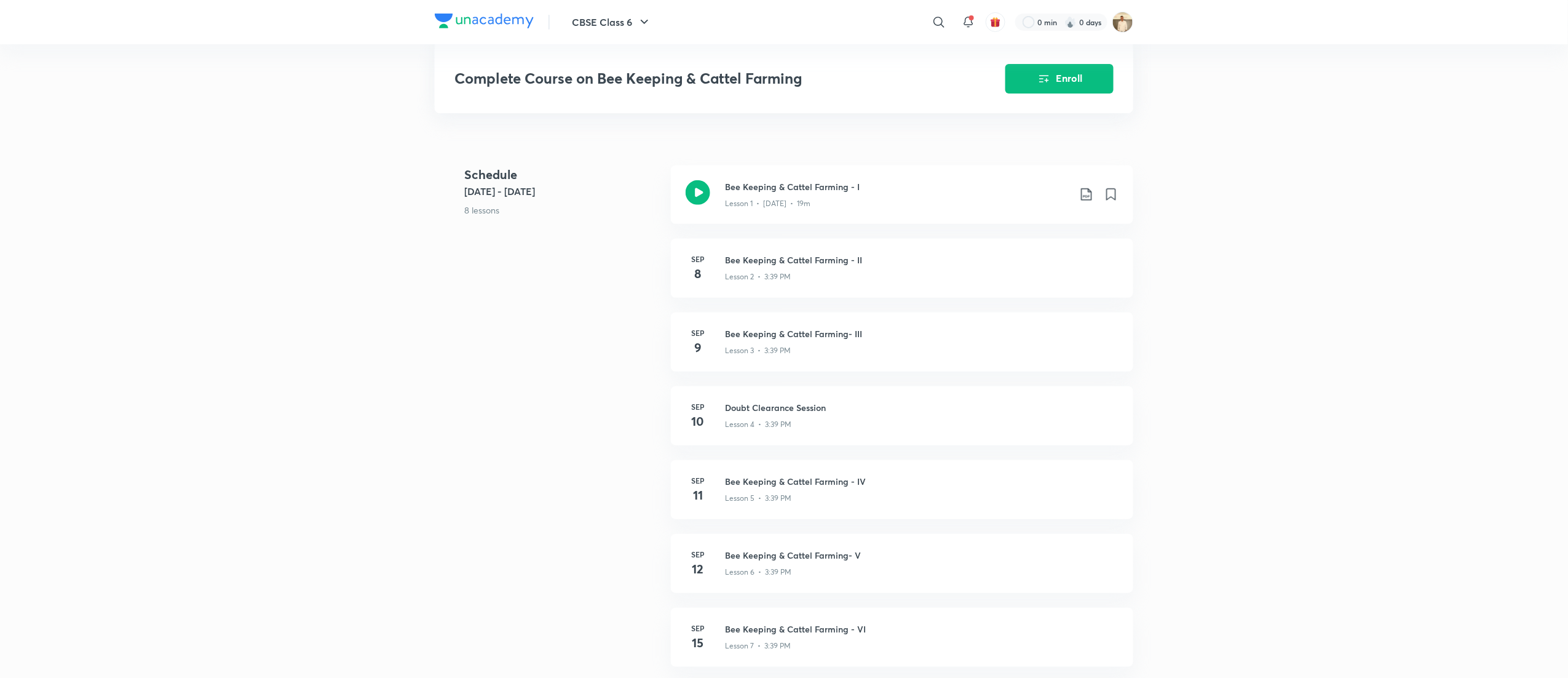
scroll to position [257, 0]
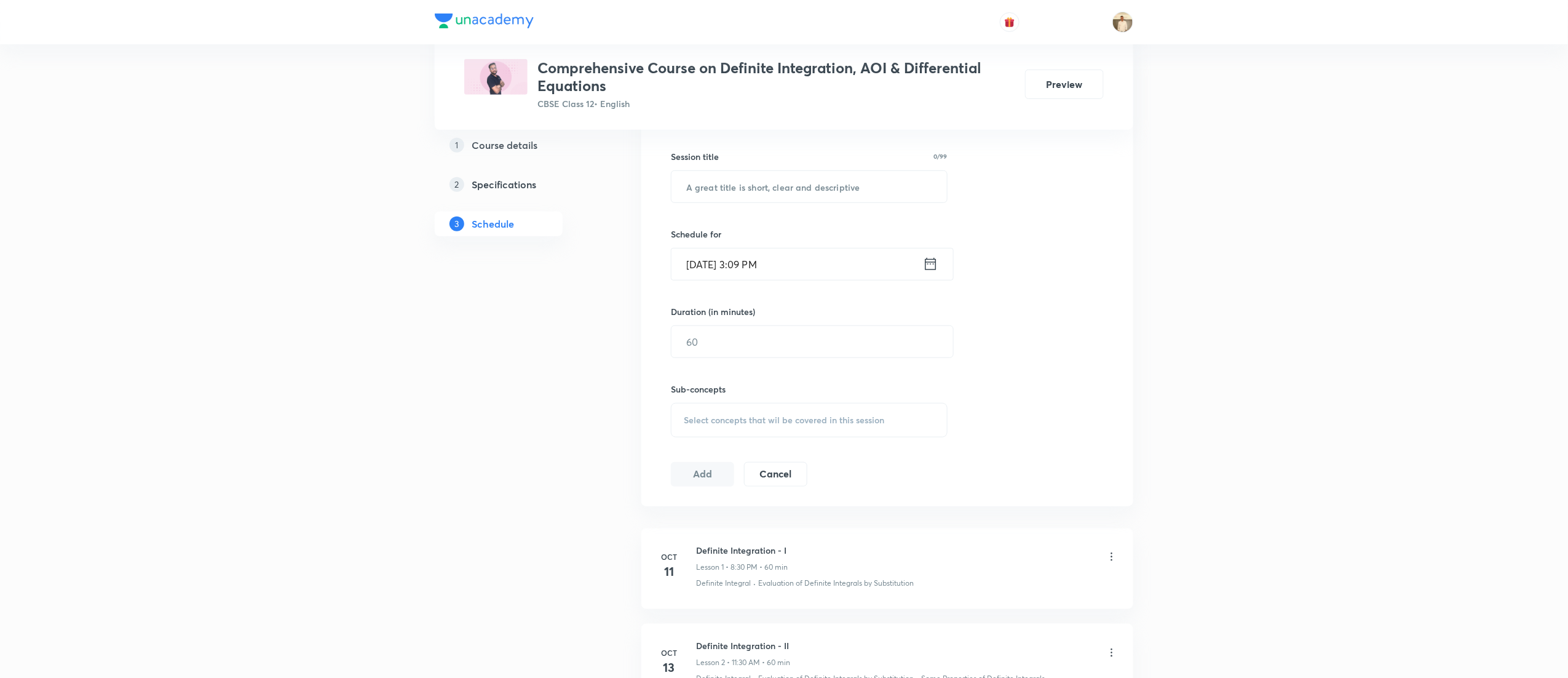
scroll to position [313, 0]
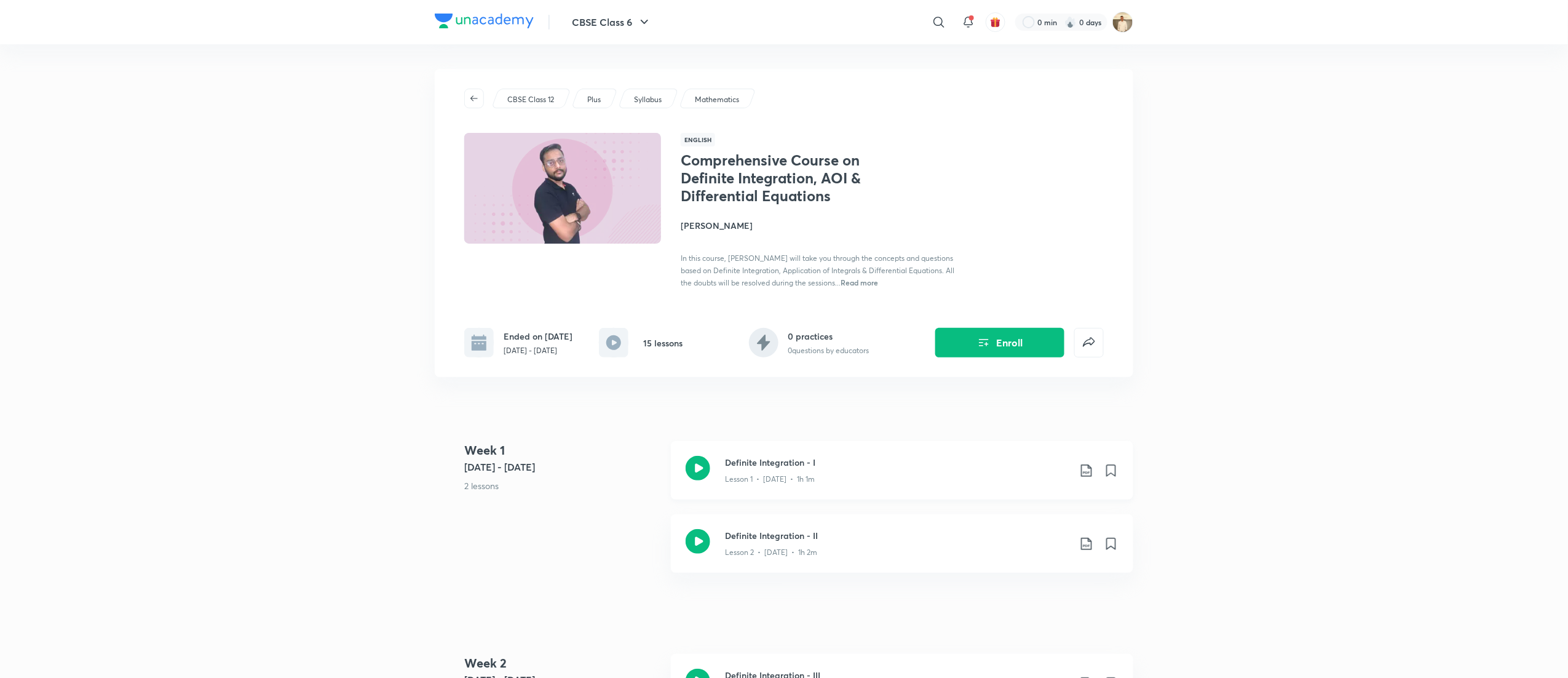
click at [707, 467] on icon at bounding box center [698, 468] width 25 height 25
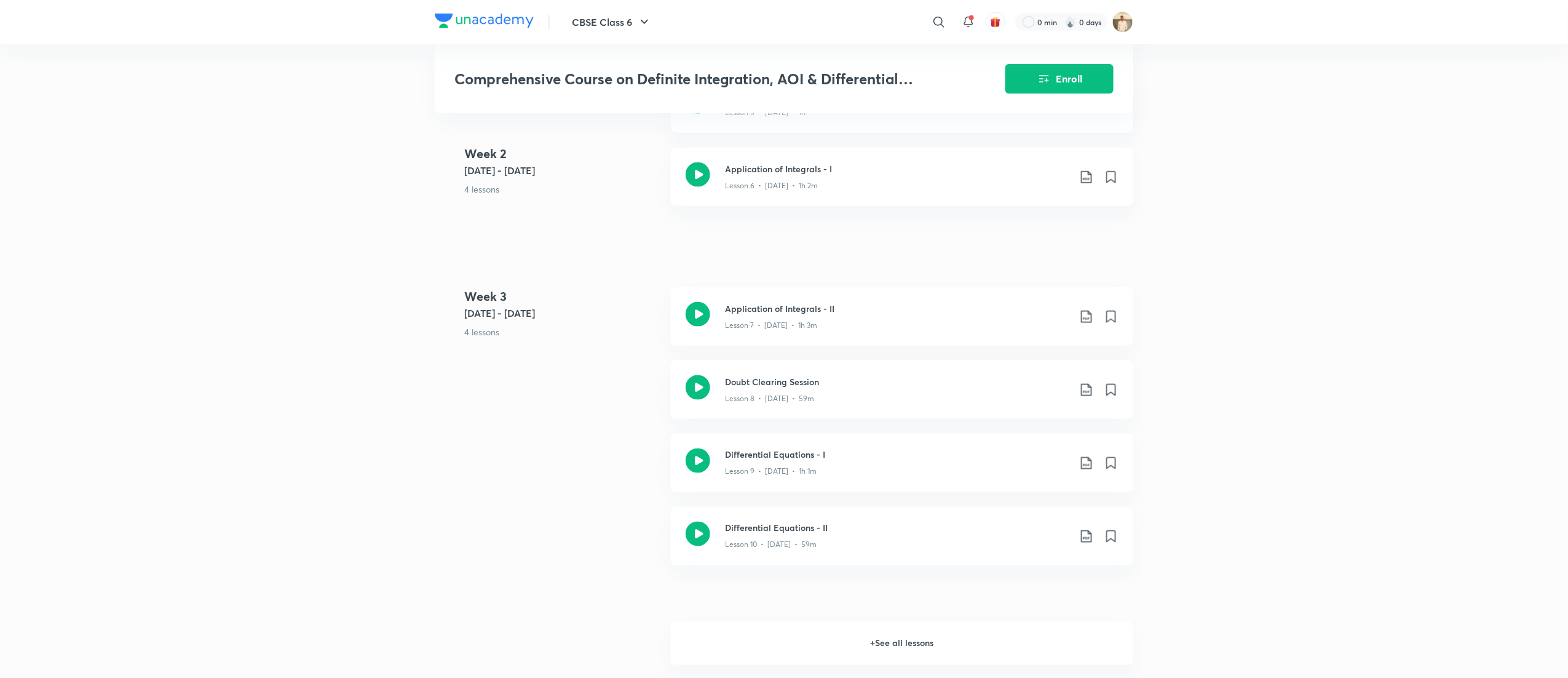
scroll to position [728, 0]
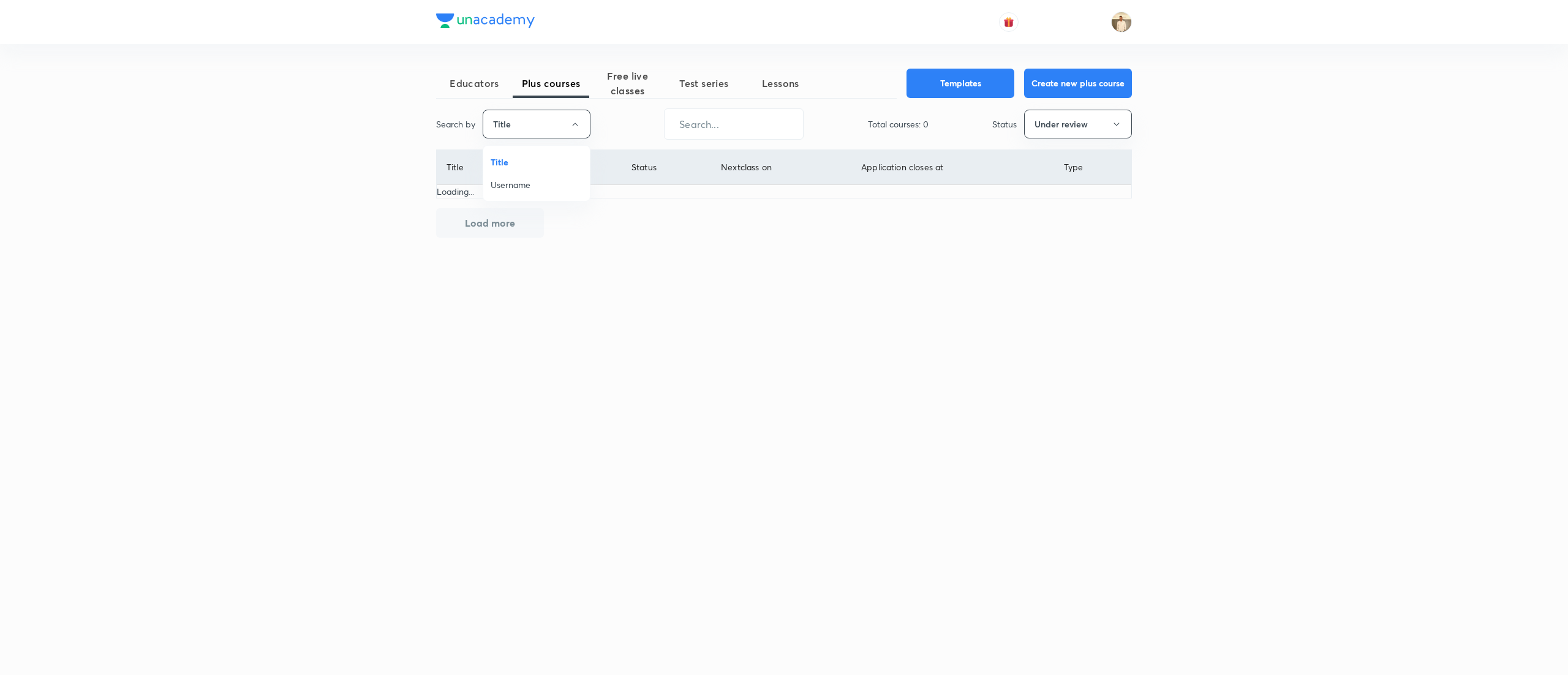
click at [544, 190] on span "Username" at bounding box center [537, 184] width 92 height 13
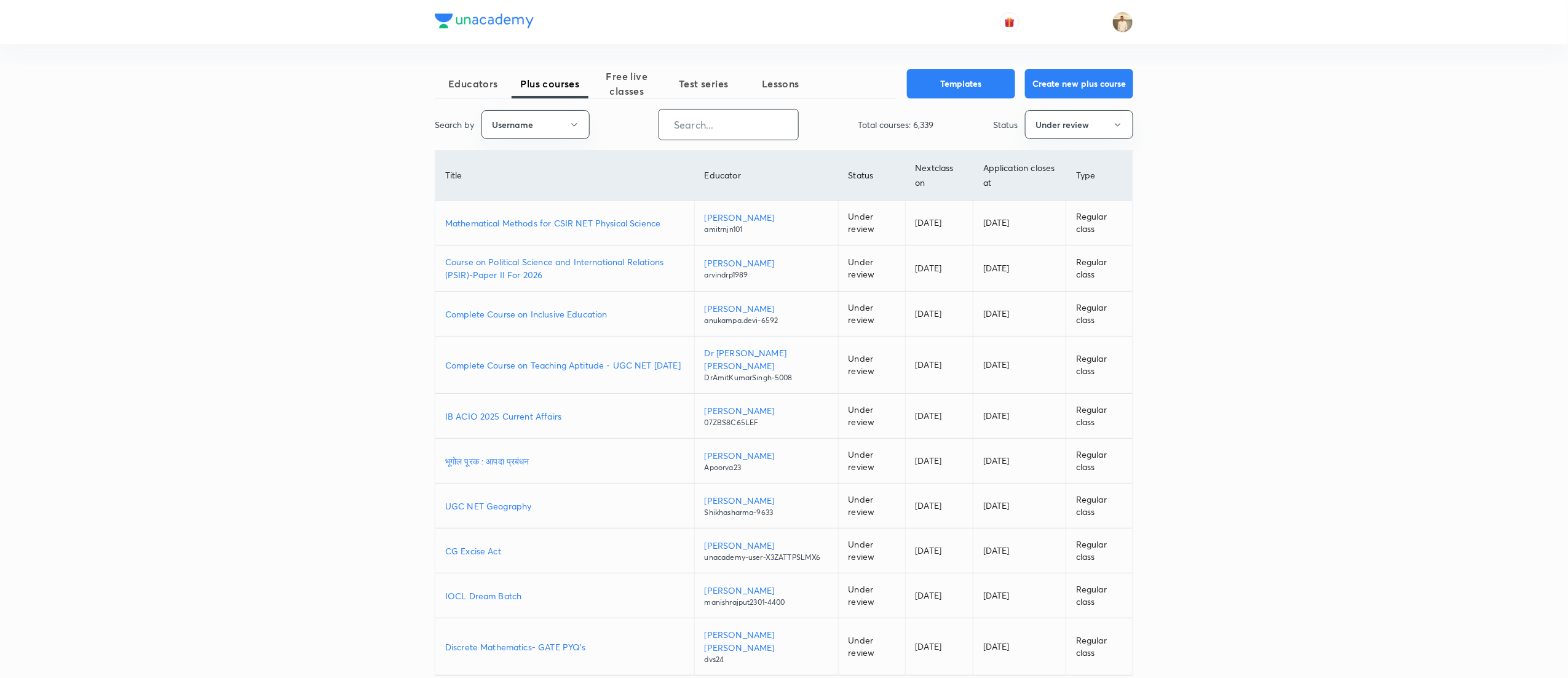
click at [714, 120] on input "text" at bounding box center [729, 125] width 139 height 31
paste input "nikitasahu597"
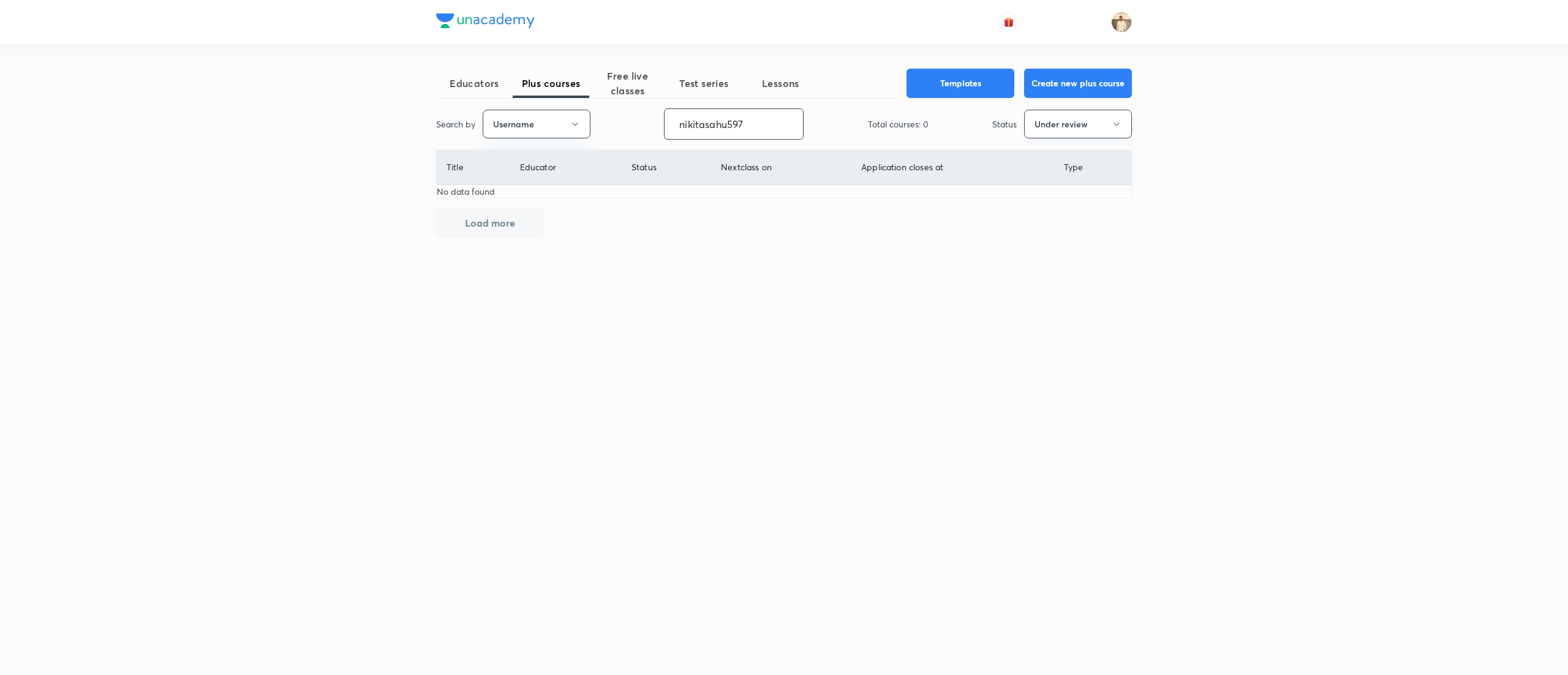
type input "nikitasahu597"
click at [1095, 132] on button "Under review" at bounding box center [1078, 124] width 108 height 29
click at [1065, 233] on span "Live" at bounding box center [1078, 230] width 92 height 13
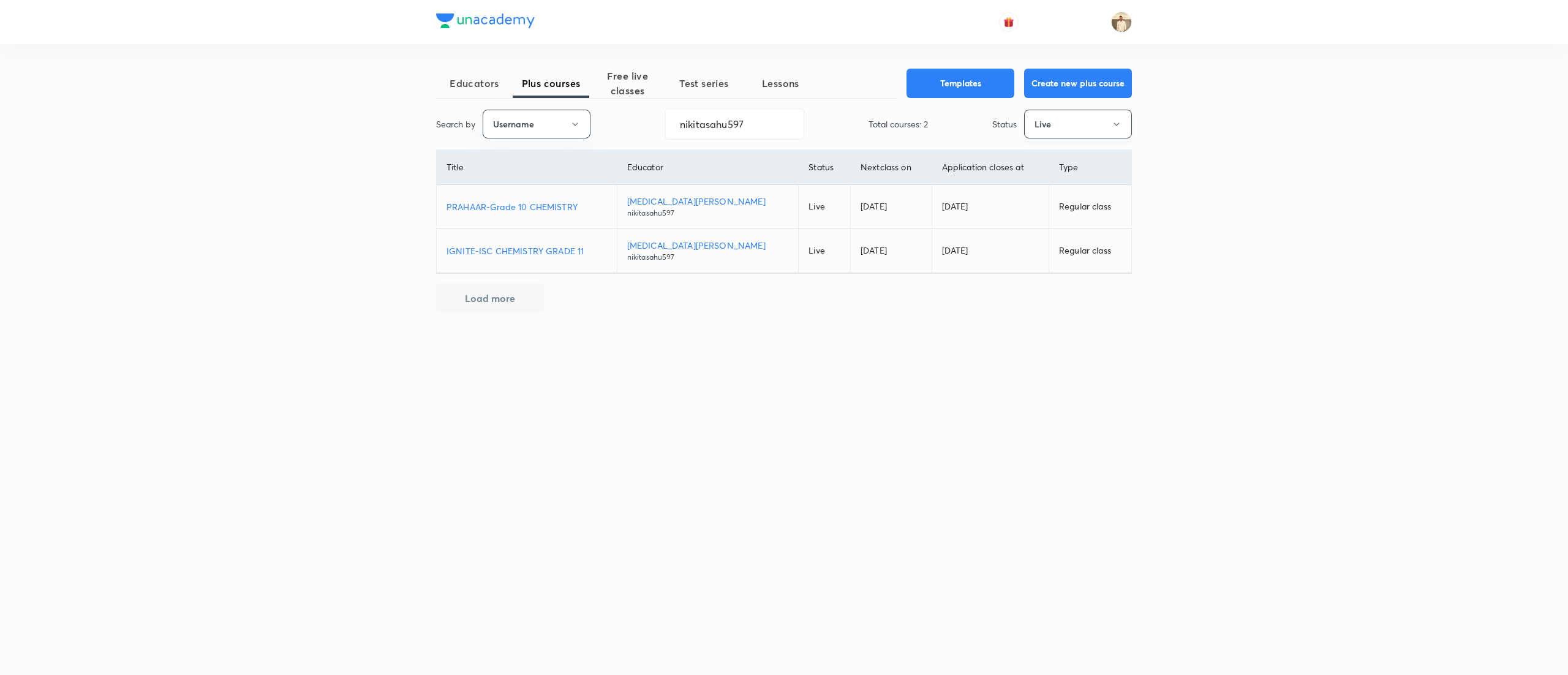
click at [1095, 127] on button "Live" at bounding box center [1078, 124] width 108 height 29
click at [1053, 296] on span "Dormant" at bounding box center [1078, 298] width 92 height 13
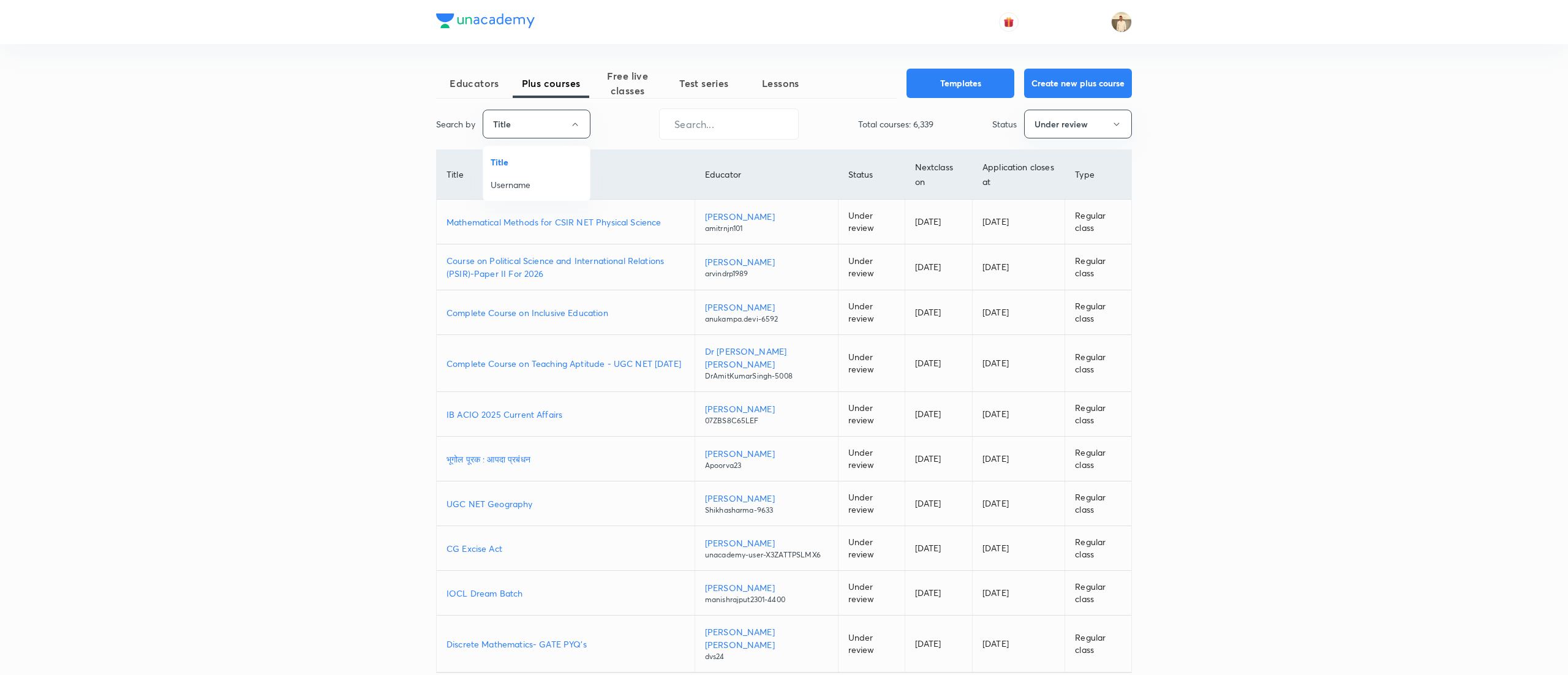
click at [539, 192] on li "Username" at bounding box center [536, 185] width 107 height 23
